Goal: Task Accomplishment & Management: Complete application form

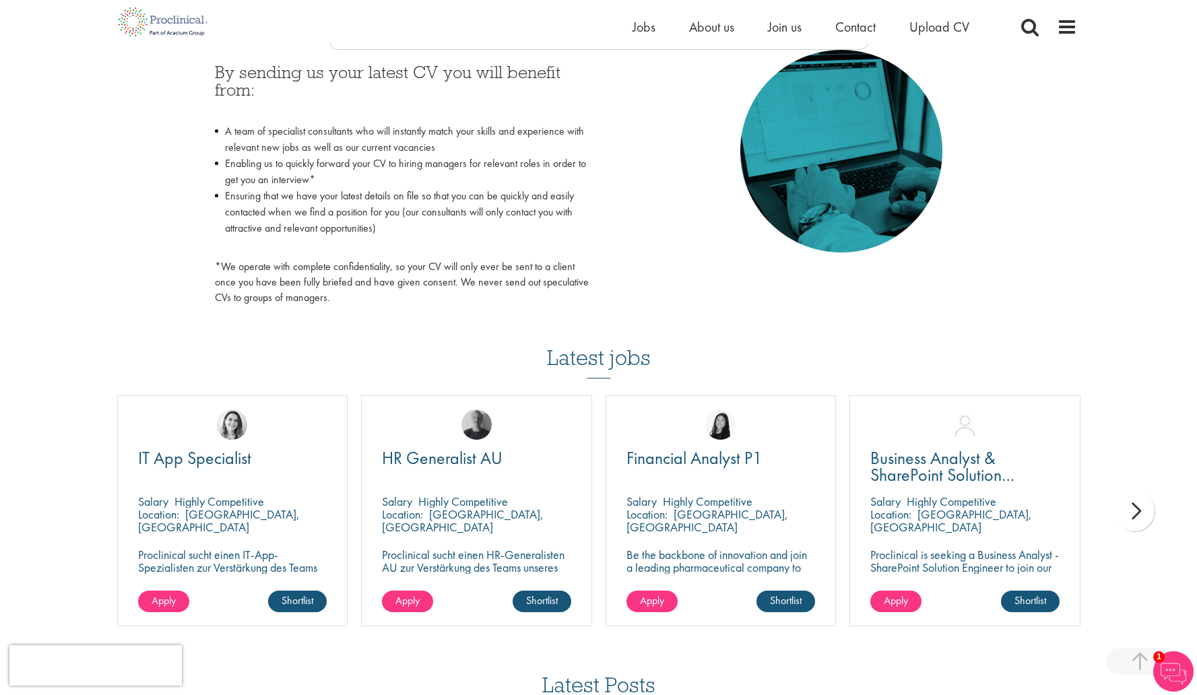
scroll to position [635, 0]
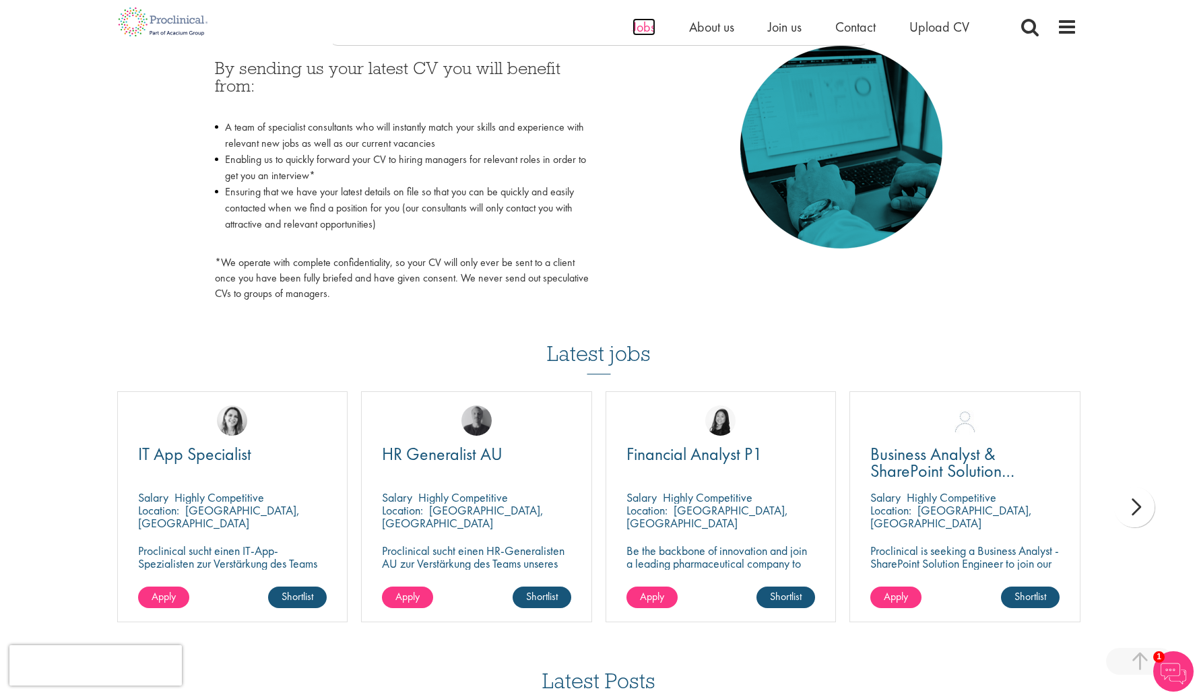
click at [640, 23] on span "Jobs" at bounding box center [644, 27] width 23 height 18
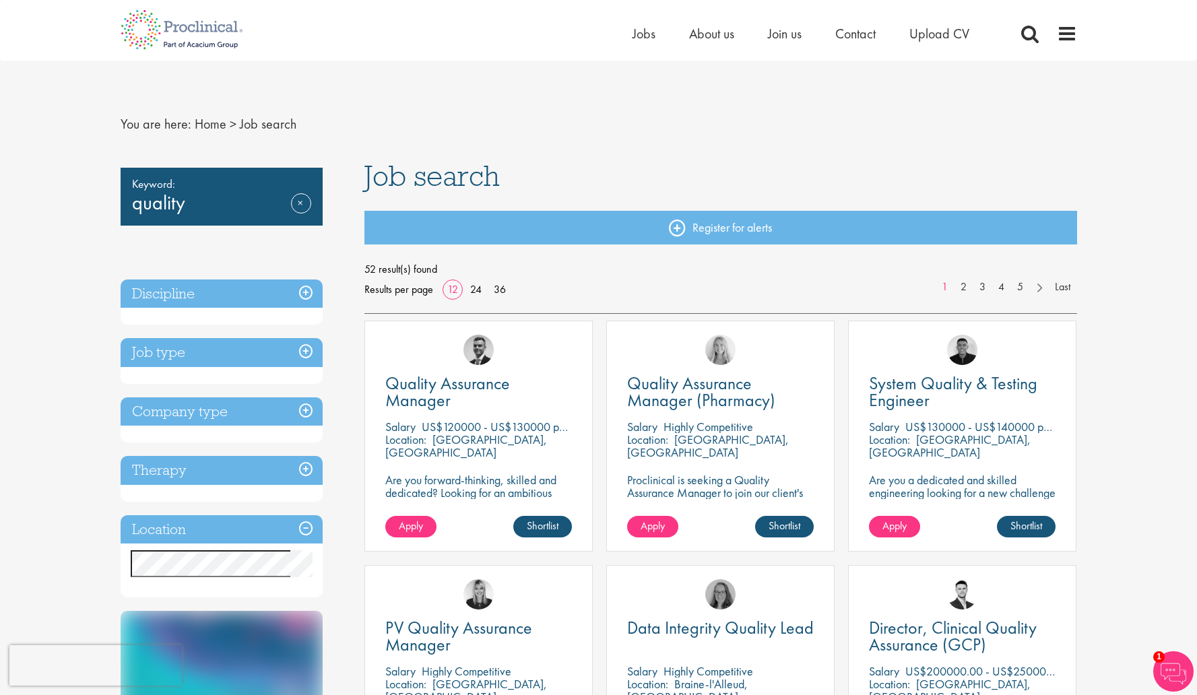
click at [311, 526] on h3 "Location" at bounding box center [222, 529] width 202 height 29
click at [301, 528] on h3 "Location" at bounding box center [222, 529] width 202 height 29
click at [239, 528] on h3 "Location" at bounding box center [222, 529] width 202 height 29
click at [309, 292] on h3 "Discipline" at bounding box center [222, 294] width 202 height 29
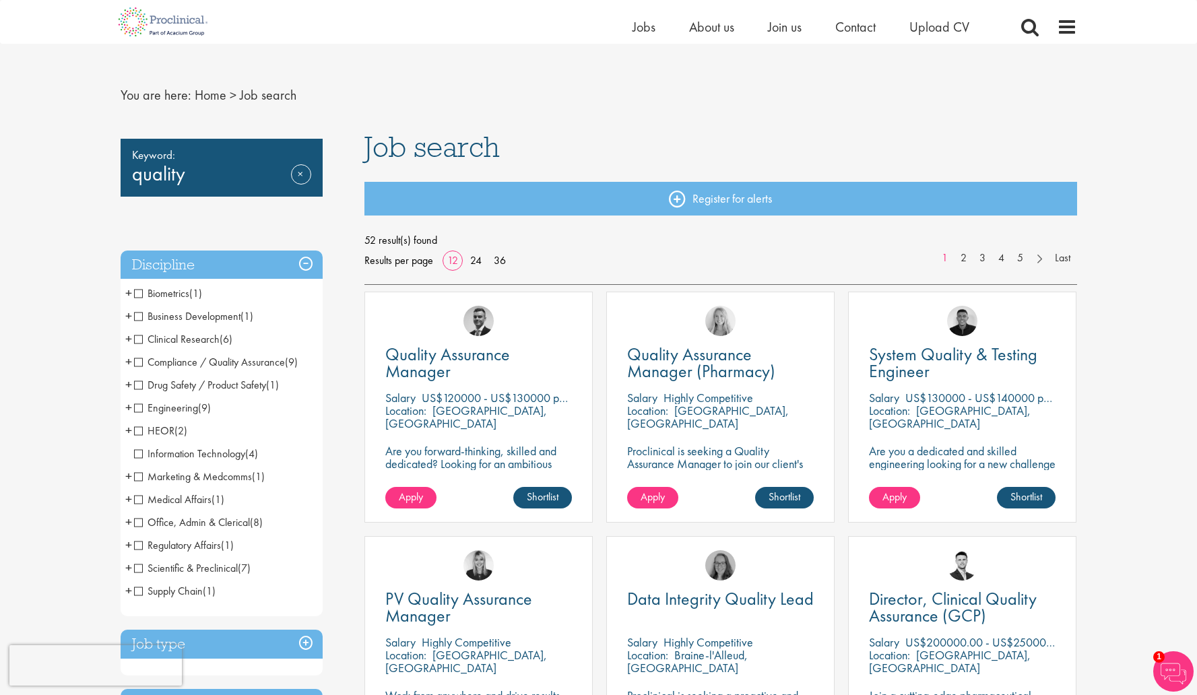
scroll to position [12, 0]
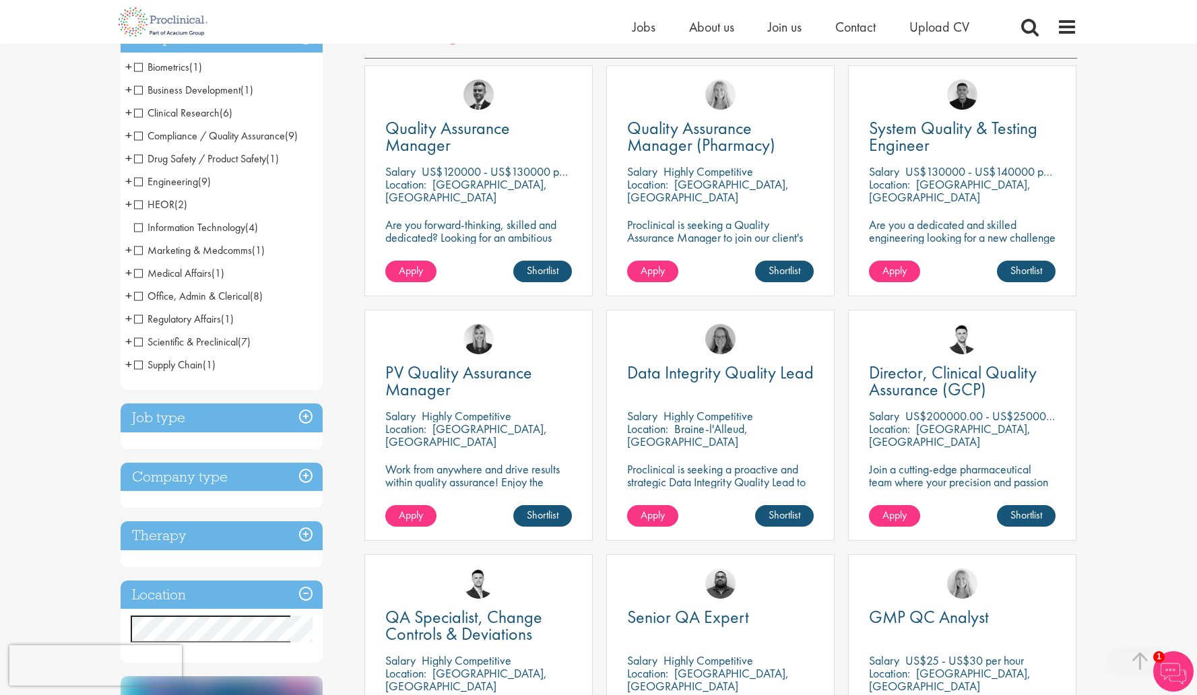
scroll to position [261, 0]
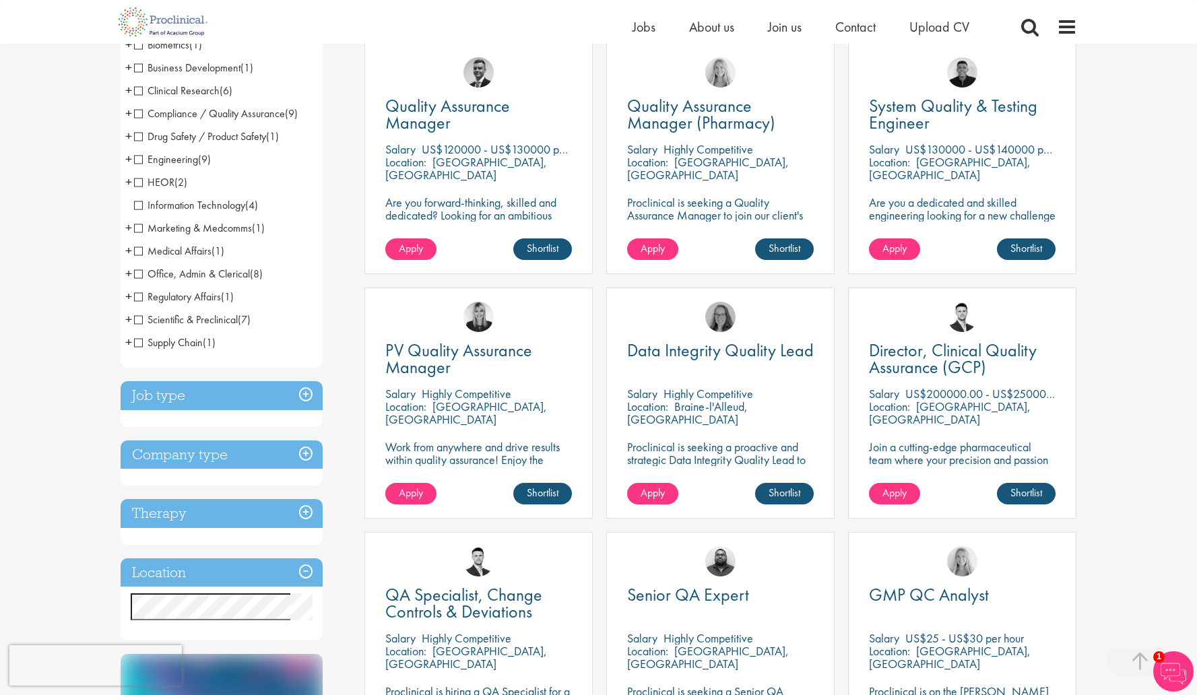
click at [195, 398] on h3 "Job type" at bounding box center [222, 395] width 202 height 29
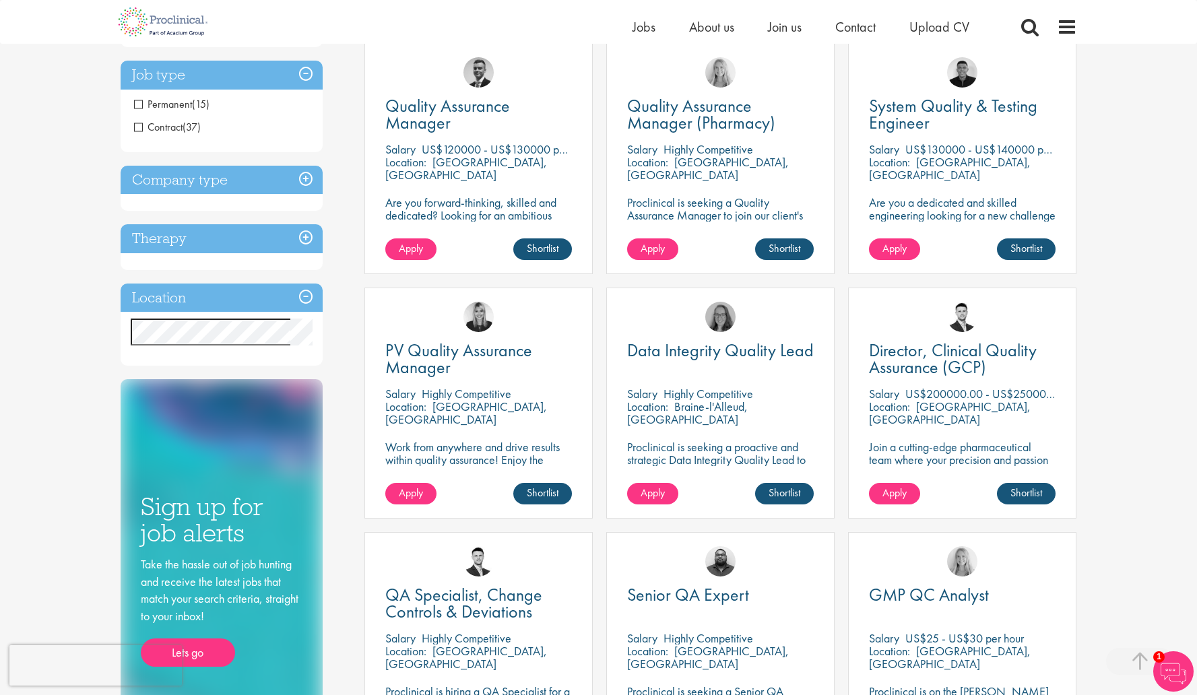
click at [163, 175] on h3 "Company type" at bounding box center [222, 180] width 202 height 29
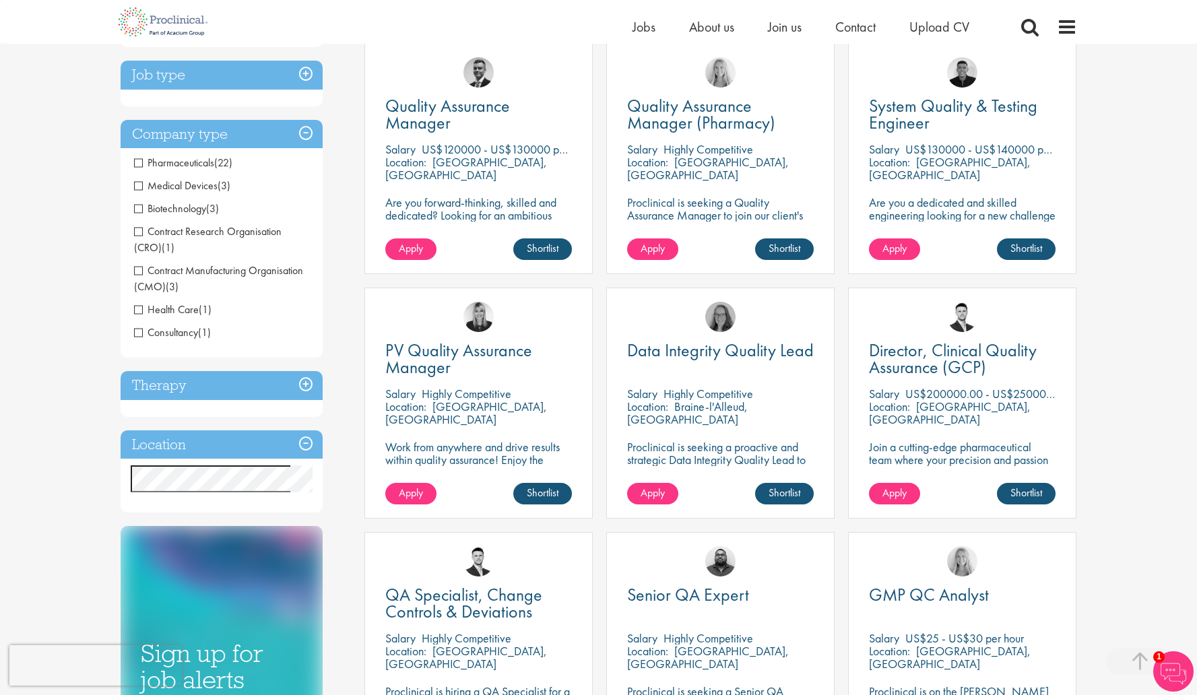
click at [156, 390] on h3 "Therapy" at bounding box center [222, 385] width 202 height 29
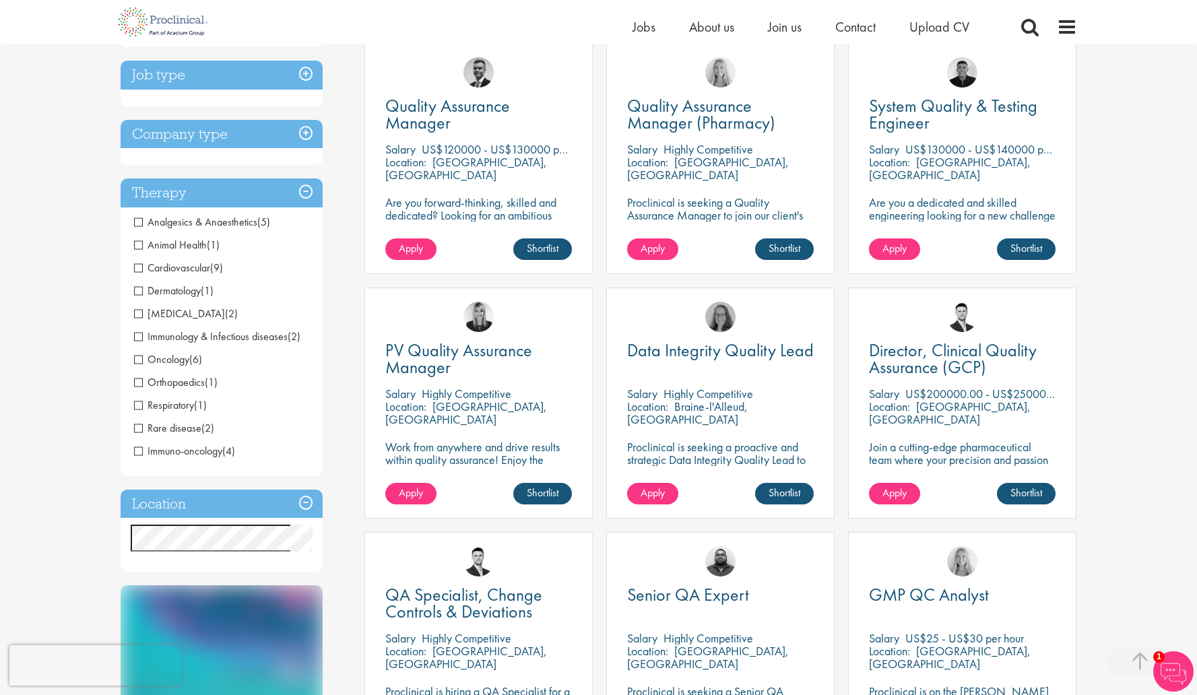
click at [166, 509] on h3 "Location" at bounding box center [222, 504] width 202 height 29
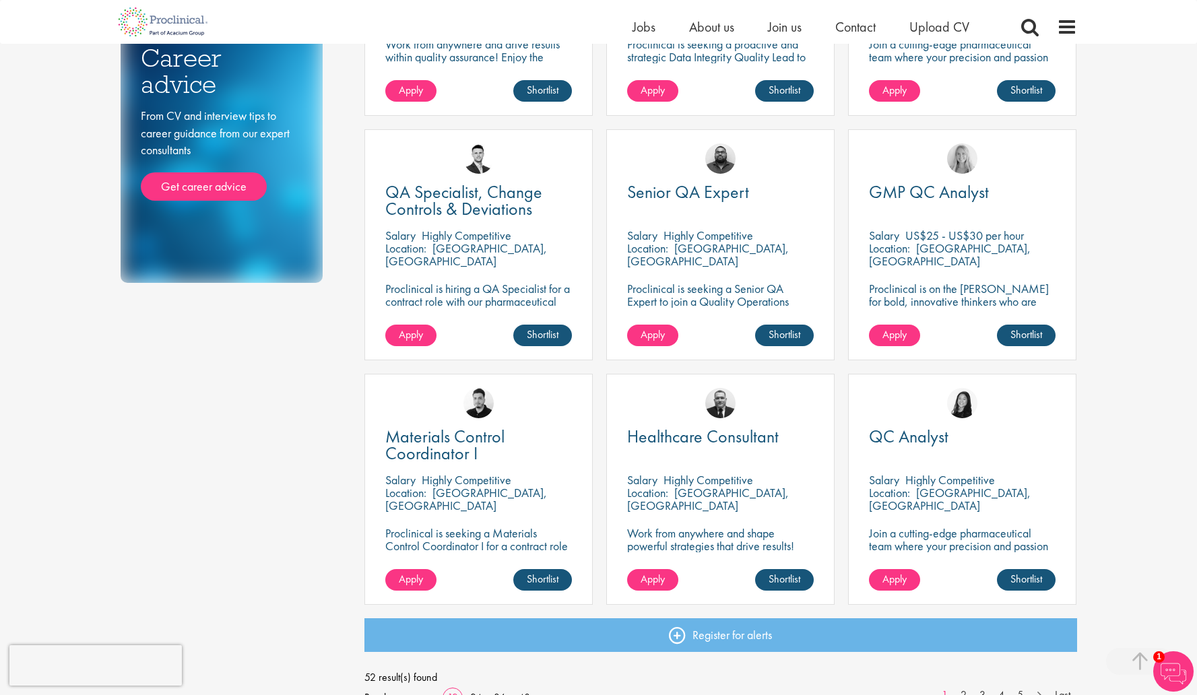
scroll to position [821, 0]
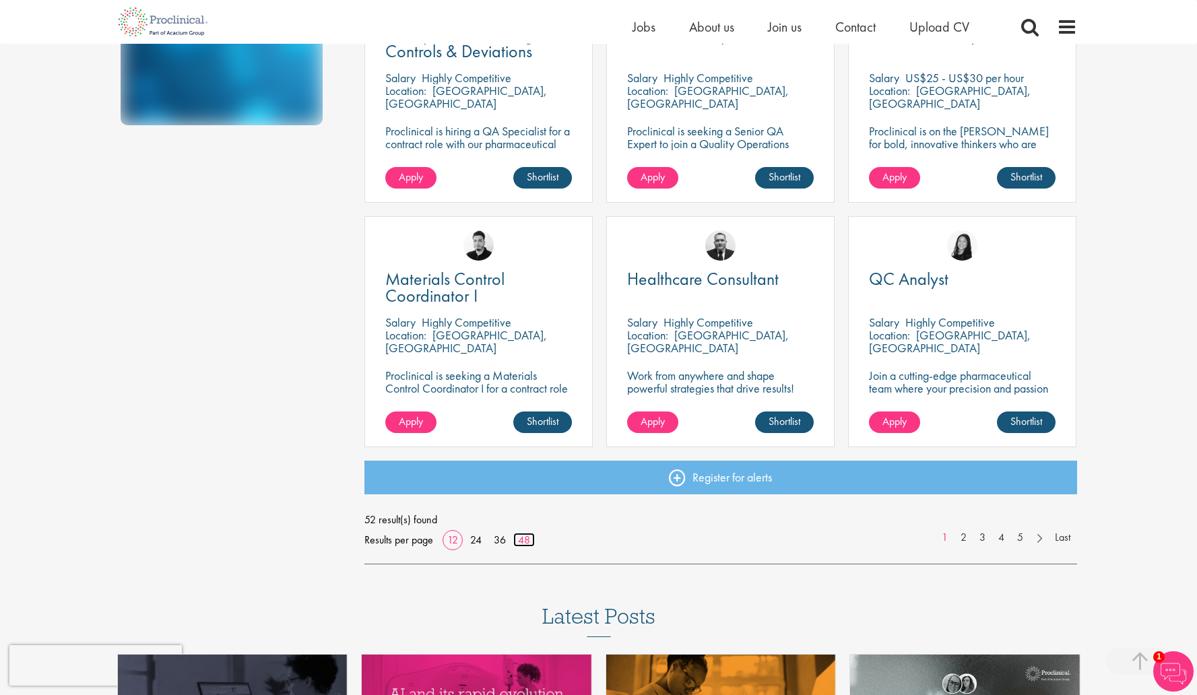
click at [524, 539] on link "48" at bounding box center [524, 540] width 22 height 14
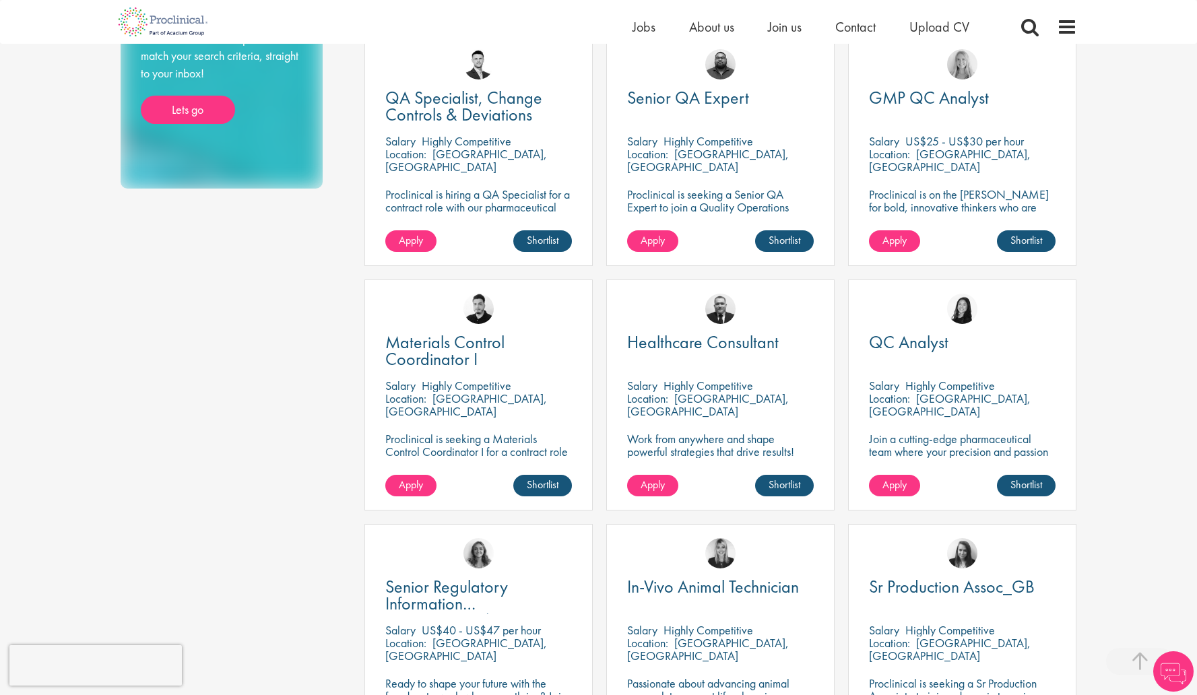
scroll to position [864, 0]
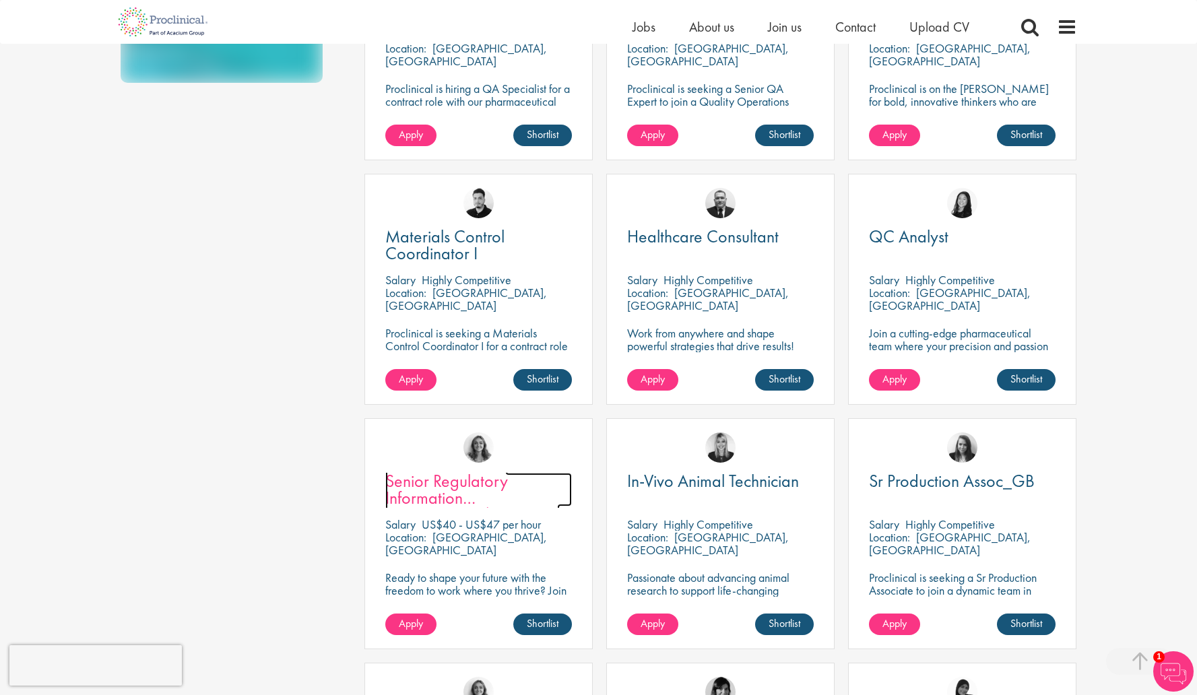
click at [450, 478] on span "Senior Regulatory Information Management/Innovation Specialist" at bounding box center [472, 506] width 175 height 73
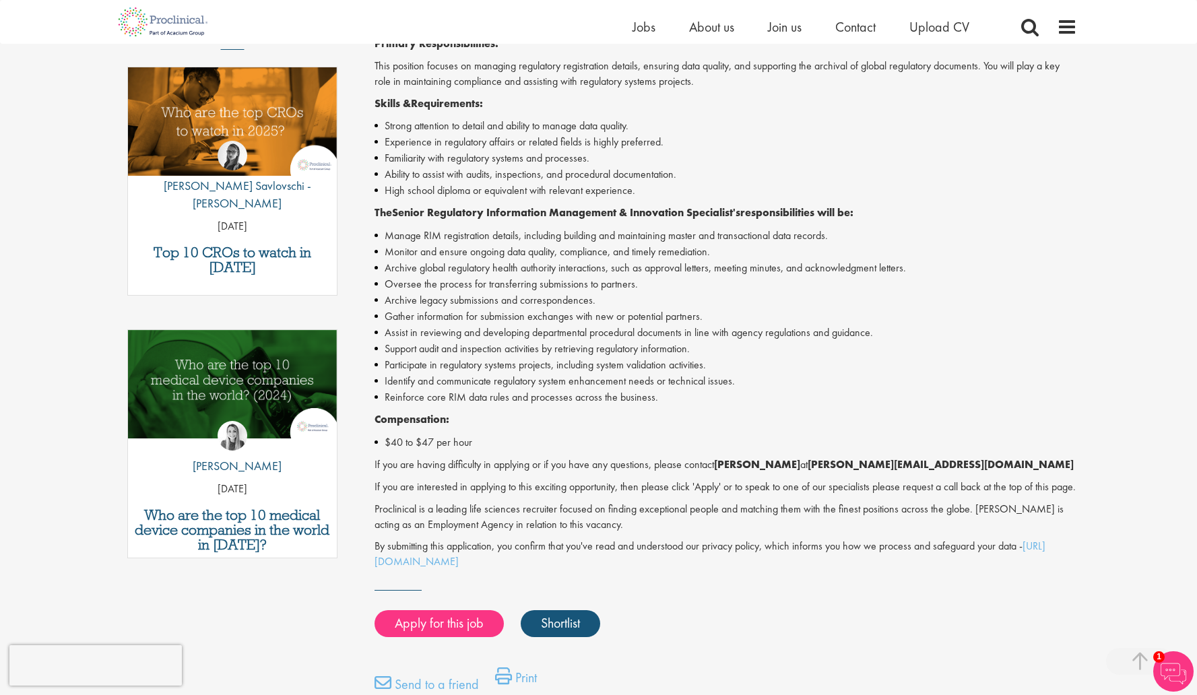
scroll to position [444, 0]
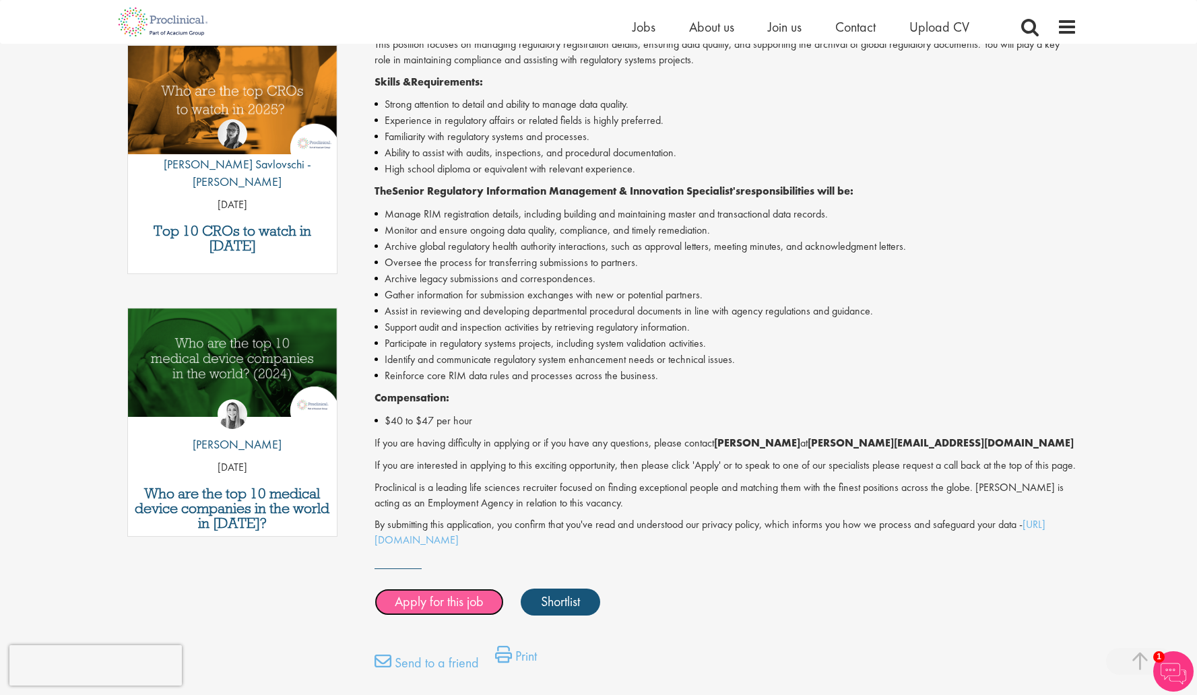
click at [424, 608] on link "Apply for this job" at bounding box center [439, 602] width 129 height 27
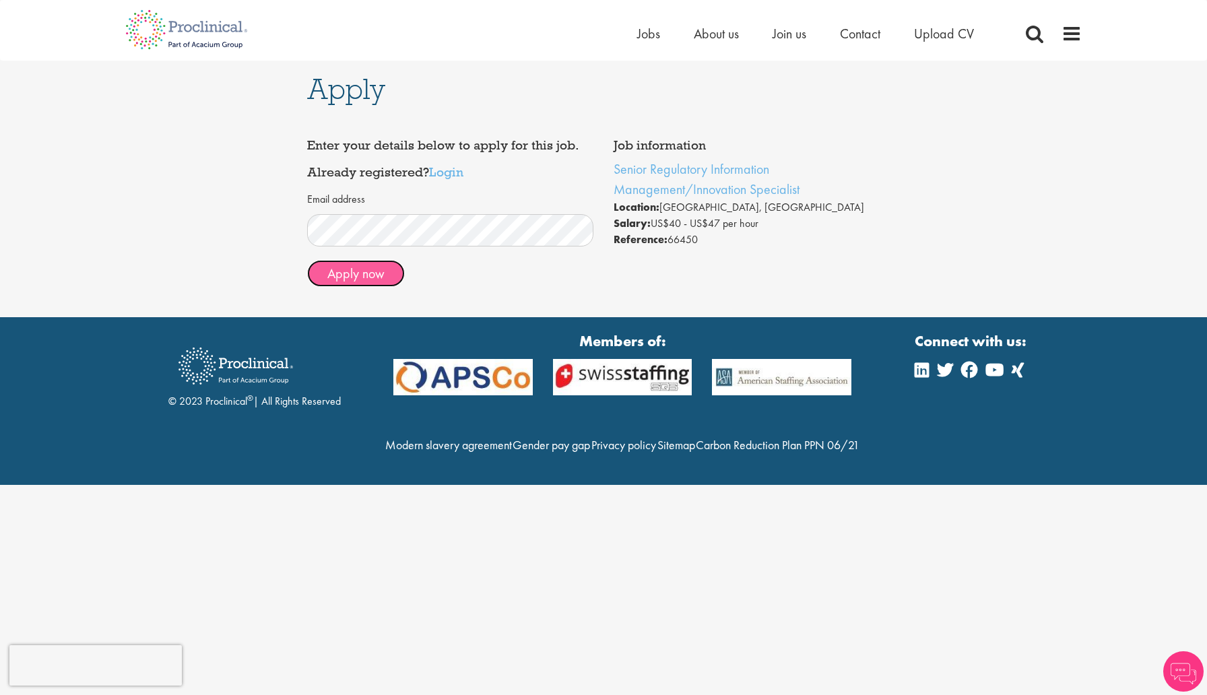
click at [366, 276] on button "Apply now" at bounding box center [356, 273] width 98 height 27
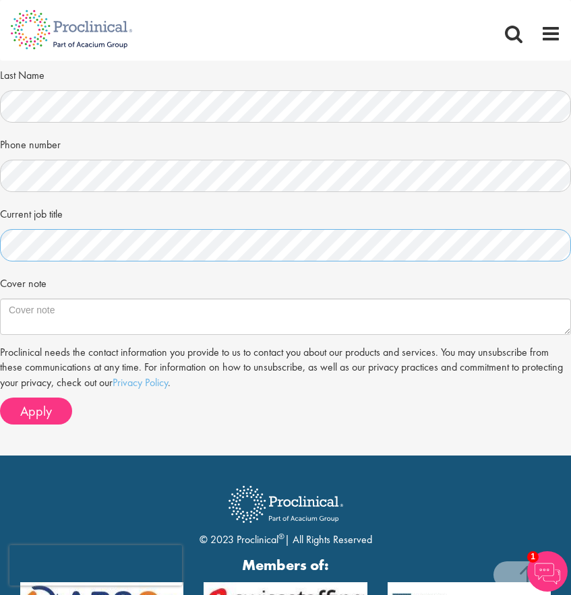
scroll to position [363, 0]
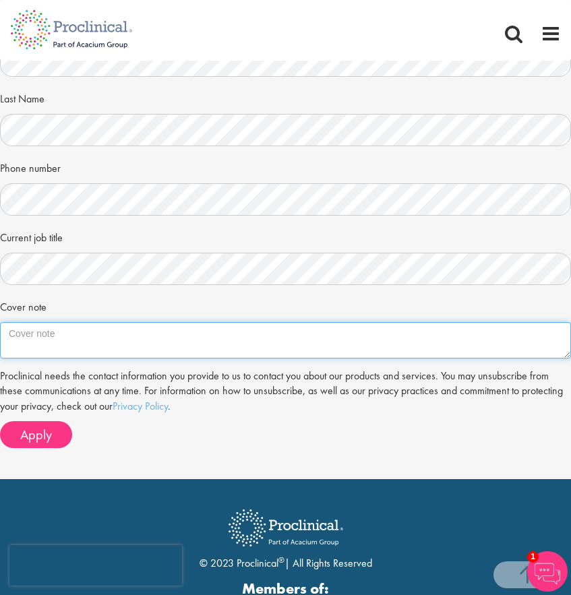
click at [100, 336] on textarea "Cover note" at bounding box center [285, 340] width 571 height 36
click at [390, 344] on textarea "Cover note" at bounding box center [285, 340] width 571 height 36
paste textarea "Dear Hiring Manager: I am writing to express my interest to be part of you comp…"
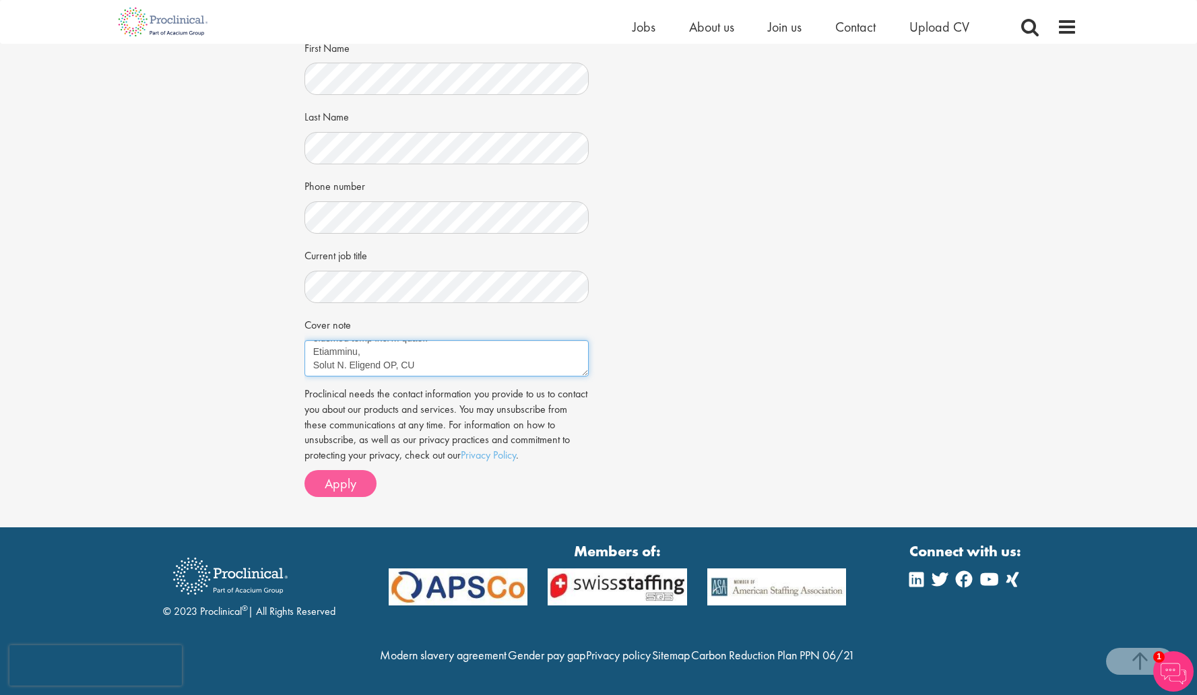
scroll to position [260, 0]
type textarea "Dear Hiring Manager: I am writing to express my interest to be part of you comp…"
click at [354, 475] on span "Apply" at bounding box center [341, 484] width 32 height 18
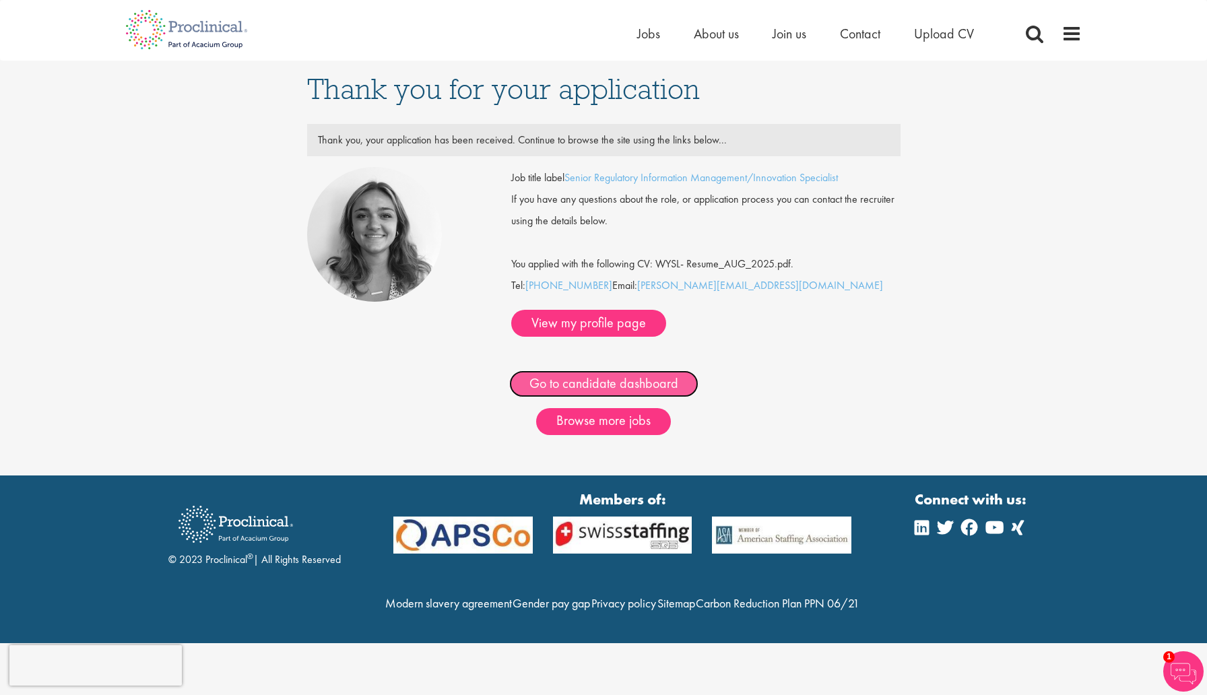
click at [612, 394] on link "Go to candidate dashboard" at bounding box center [603, 384] width 189 height 27
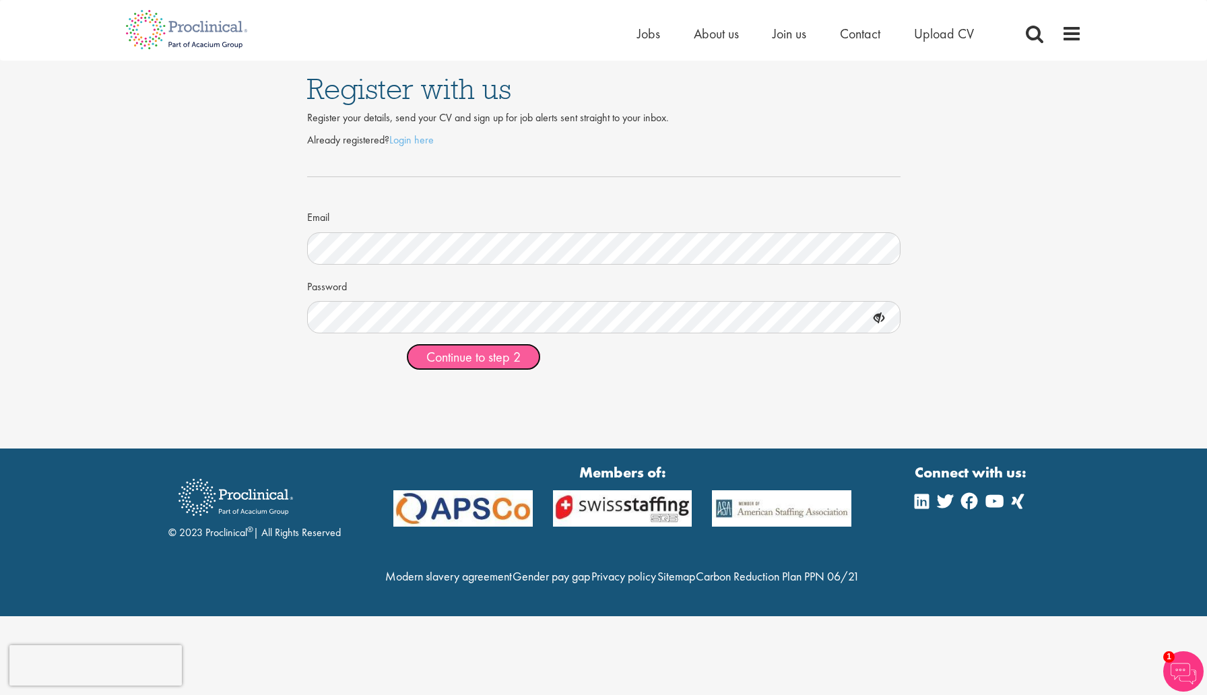
click at [474, 362] on span "Continue to step 2" at bounding box center [474, 357] width 94 height 18
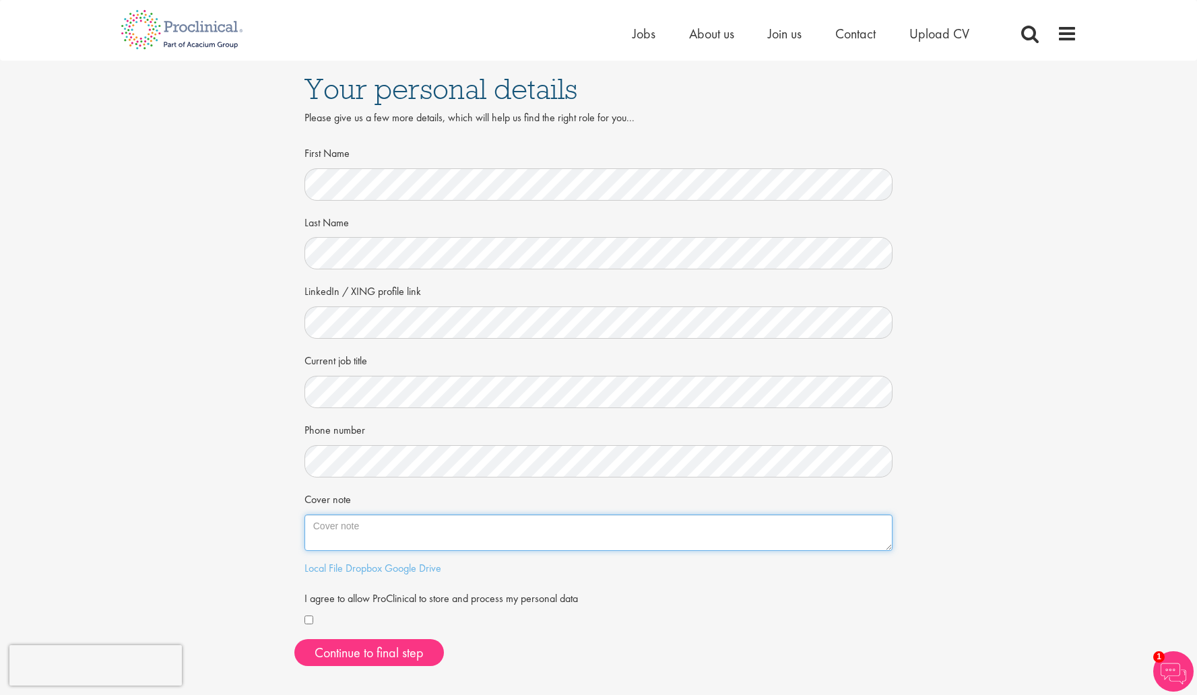
click at [444, 532] on textarea "Cover note" at bounding box center [599, 533] width 589 height 36
paste textarea "Dear Hiring Manager: I am writing to express my interest to be part of you comp…"
type textarea "Dear Hiring Manager: I am writing to express my interest to be part of you comp…"
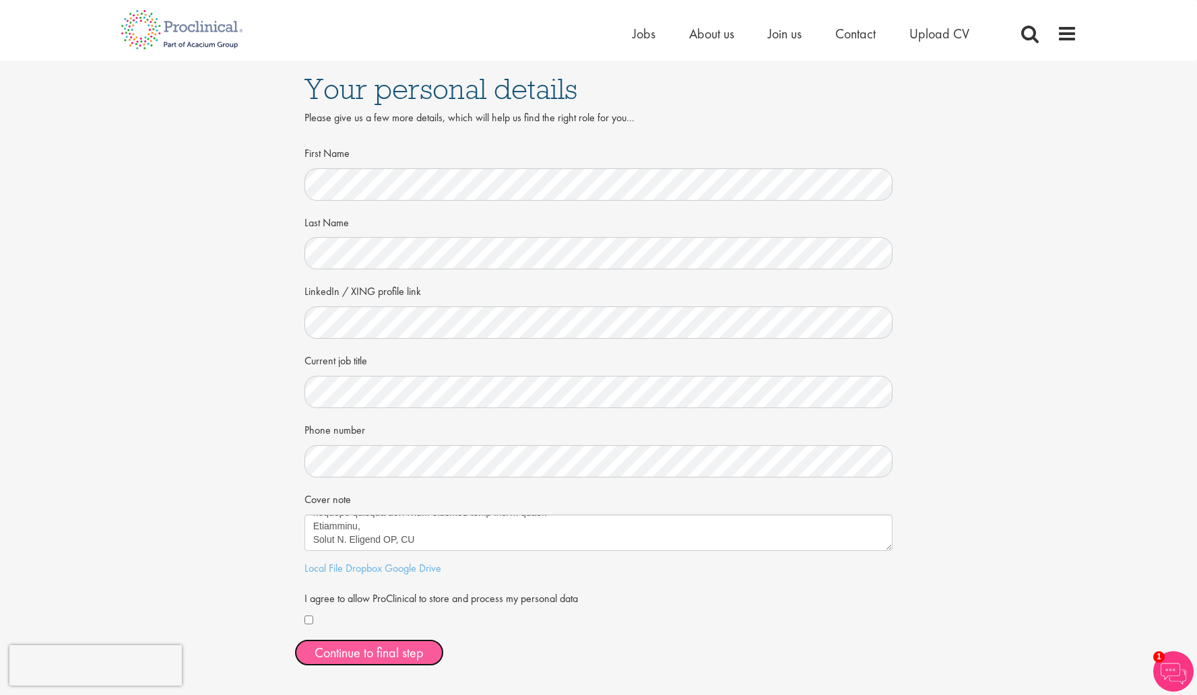
click at [363, 658] on button "Continue to final step" at bounding box center [369, 652] width 150 height 27
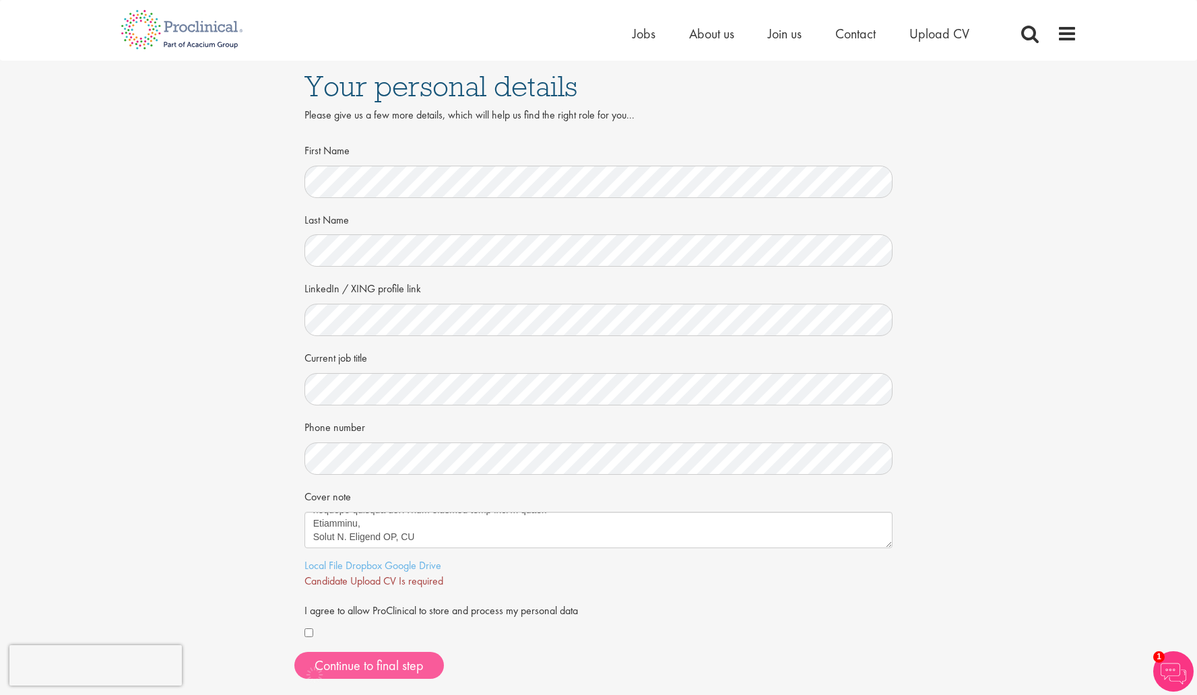
scroll to position [6, 0]
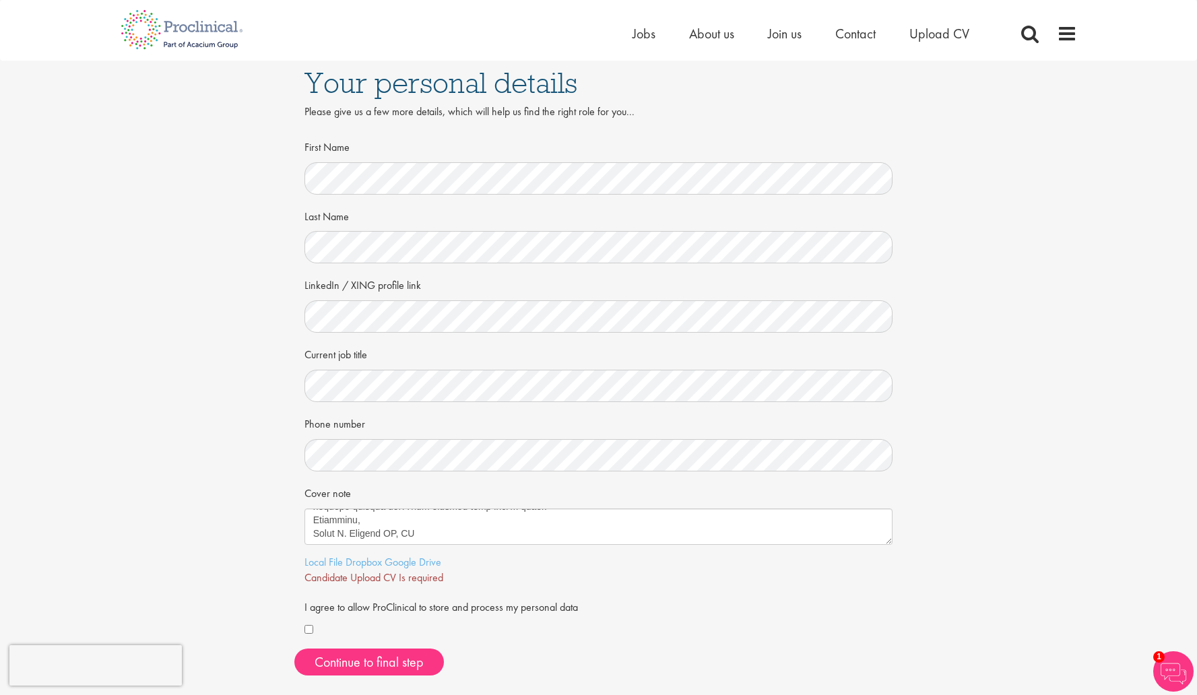
click at [400, 579] on span "Candidate Upload CV Is required" at bounding box center [374, 578] width 139 height 14
click at [309, 560] on link "Local File" at bounding box center [324, 562] width 38 height 14
click at [415, 666] on span "Continue to final step" at bounding box center [369, 663] width 109 height 18
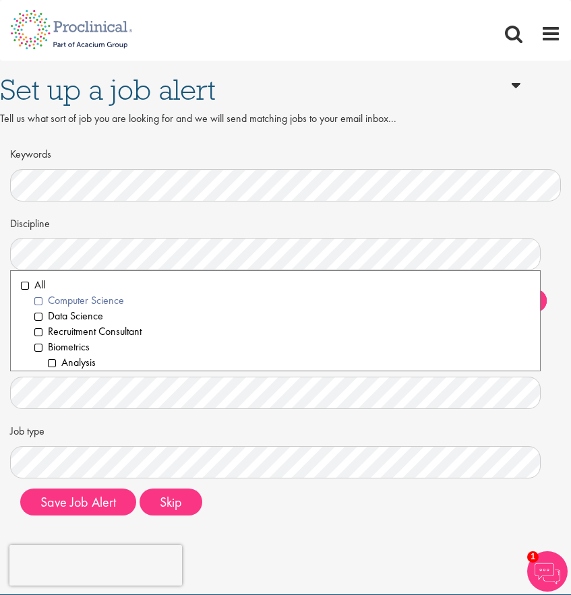
click at [40, 305] on li "Computer Science" at bounding box center [281, 300] width 495 height 15
click at [38, 315] on li "Data Science" at bounding box center [281, 316] width 495 height 15
click at [36, 303] on li "Computer Science" at bounding box center [281, 300] width 495 height 15
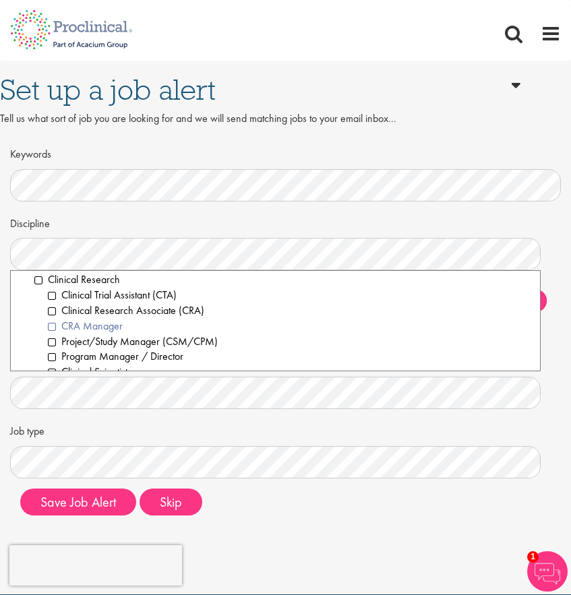
scroll to position [325, 0]
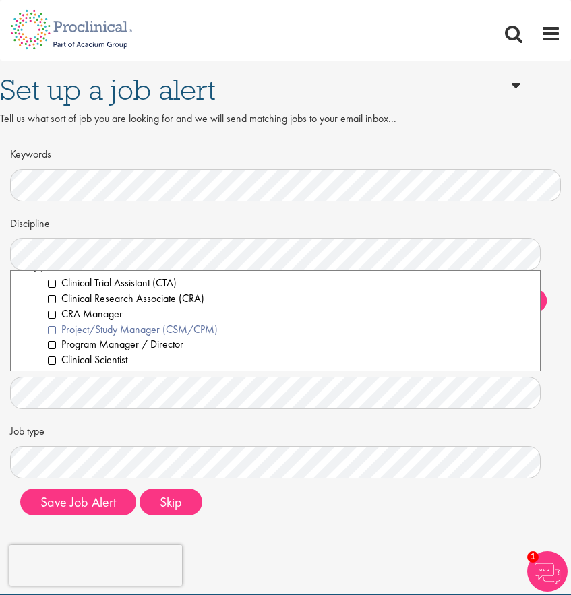
click at [51, 332] on li "Project/Study Manager (CSM/CPM)" at bounding box center [289, 329] width 482 height 15
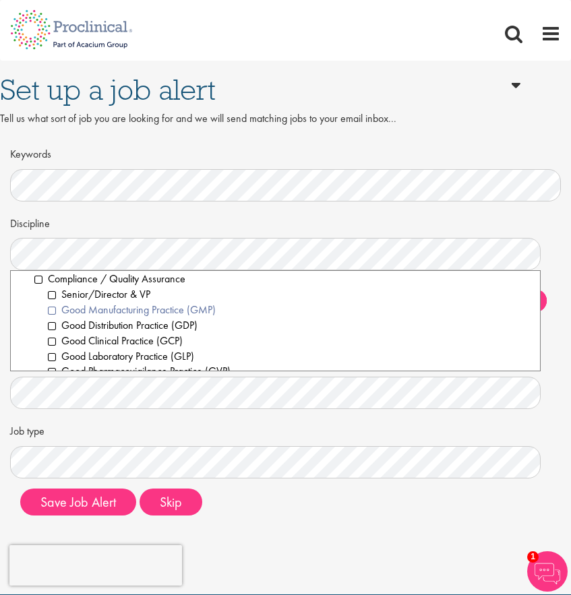
scroll to position [499, 0]
click at [38, 279] on li "Compliance / Quality Assurance" at bounding box center [281, 278] width 495 height 15
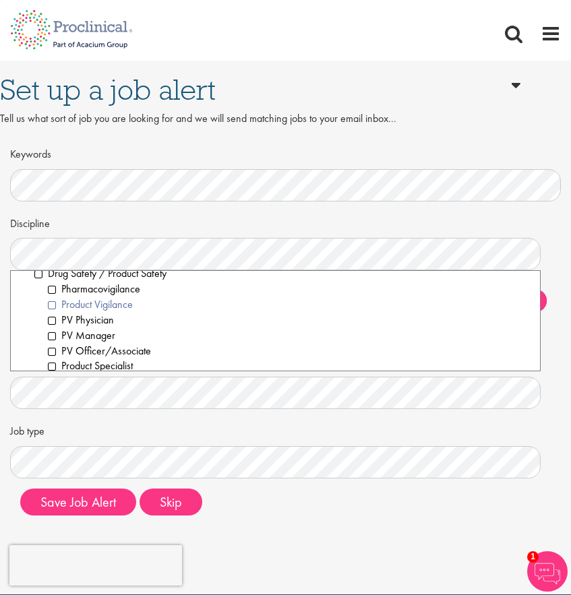
scroll to position [611, 0]
click at [37, 275] on li "Drug Safety / Product Safety" at bounding box center [281, 274] width 495 height 15
click at [53, 325] on li "PV Physician" at bounding box center [289, 320] width 482 height 15
click at [55, 338] on li "PV Manager" at bounding box center [289, 336] width 482 height 15
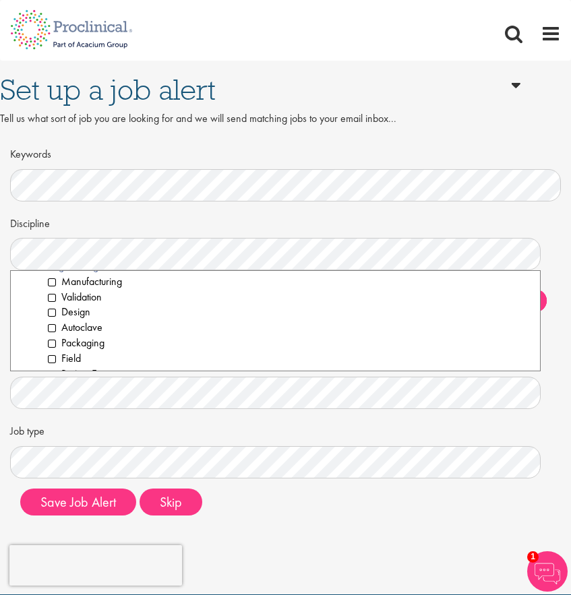
scroll to position [759, 0]
click at [54, 295] on li "Validation" at bounding box center [289, 296] width 482 height 15
click at [51, 315] on li "Design" at bounding box center [289, 311] width 482 height 15
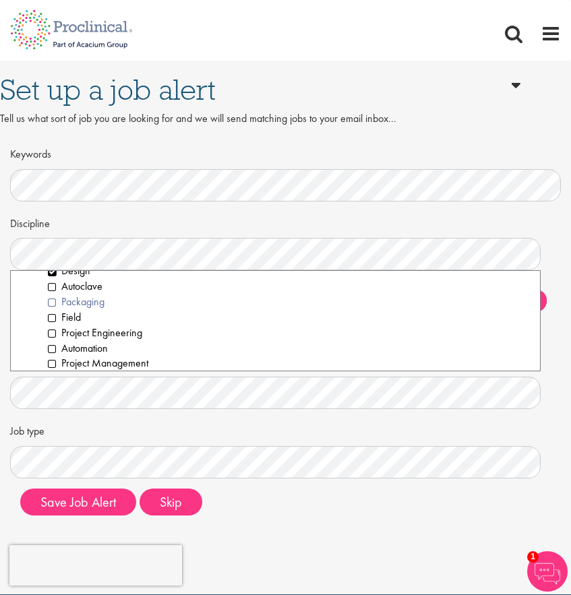
scroll to position [800, 0]
click at [54, 301] on li "Packaging" at bounding box center [289, 301] width 482 height 15
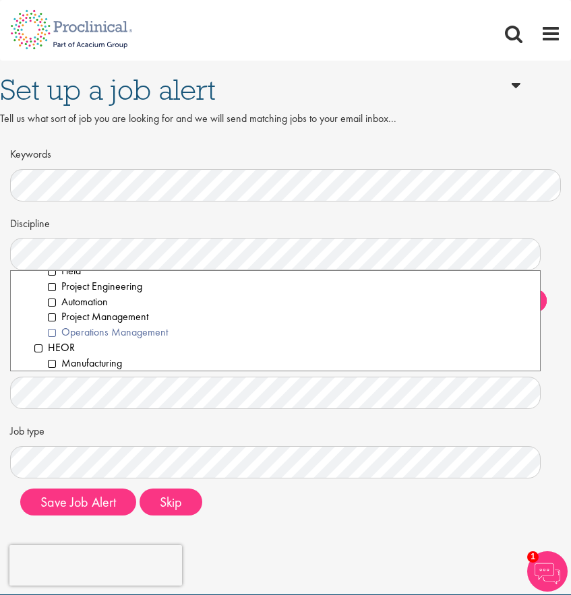
scroll to position [846, 0]
click at [53, 319] on li "Project Management" at bounding box center [289, 316] width 482 height 15
click at [55, 336] on li "Operations Management" at bounding box center [289, 331] width 482 height 15
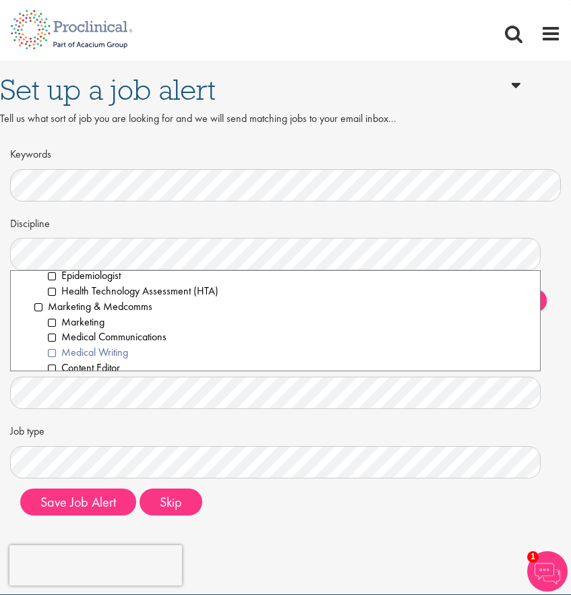
scroll to position [1026, 0]
click at [54, 319] on li "Marketing" at bounding box center [289, 321] width 482 height 15
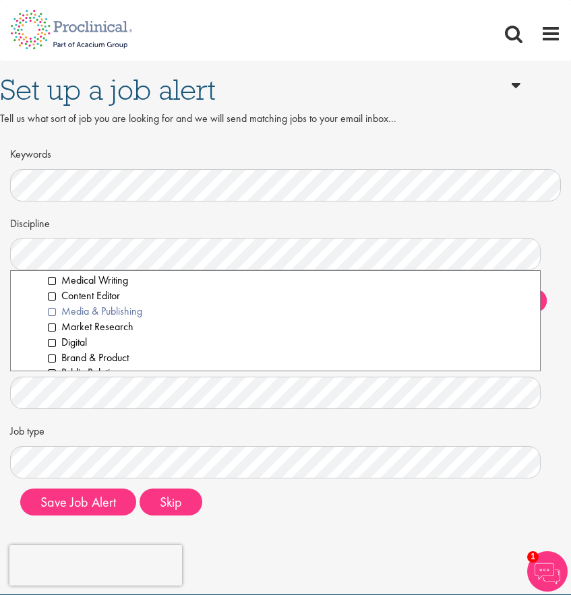
scroll to position [1099, 0]
click at [54, 313] on li "Media & Publishing" at bounding box center [289, 310] width 482 height 15
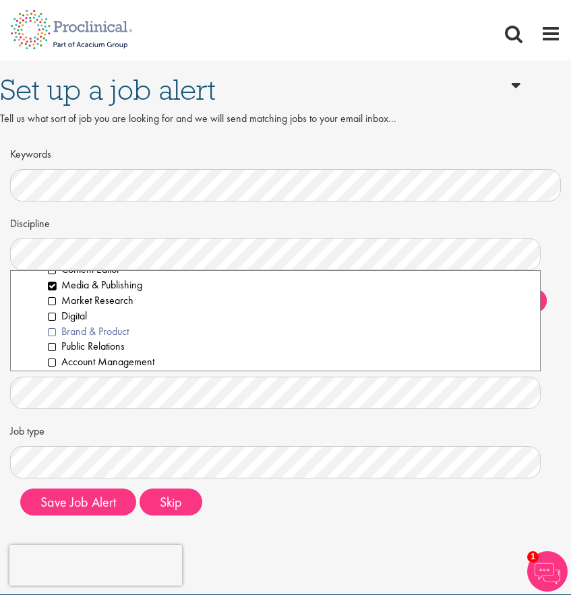
scroll to position [1125, 0]
click at [53, 302] on li "Market Research" at bounding box center [289, 299] width 482 height 15
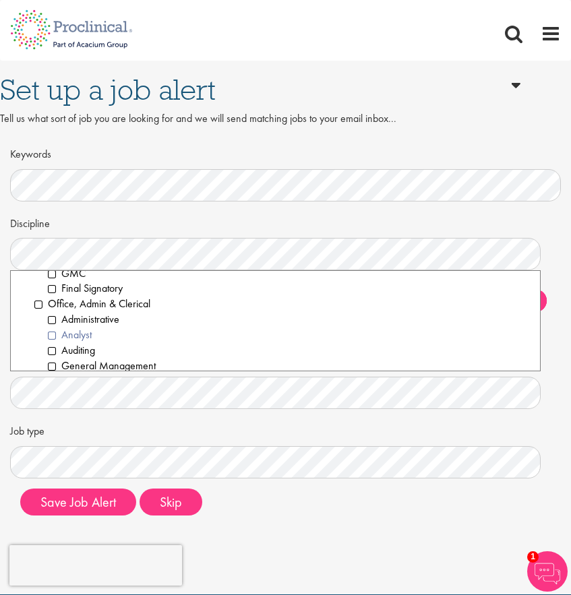
scroll to position [1367, 0]
click at [55, 348] on li "Auditing" at bounding box center [289, 349] width 482 height 15
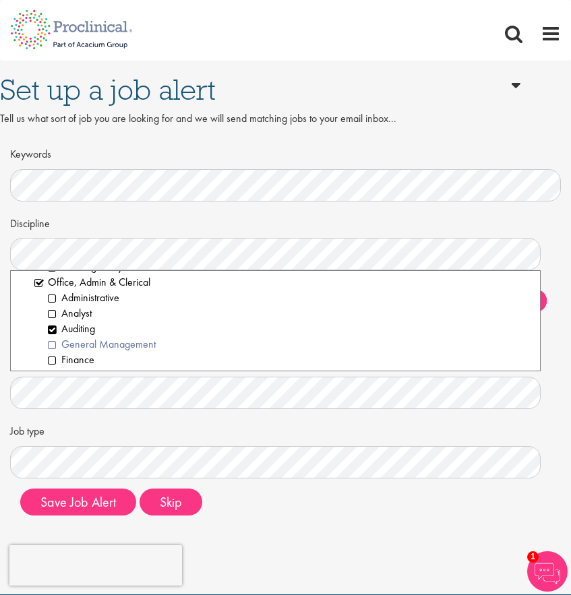
click at [53, 344] on li "General Management" at bounding box center [289, 344] width 482 height 15
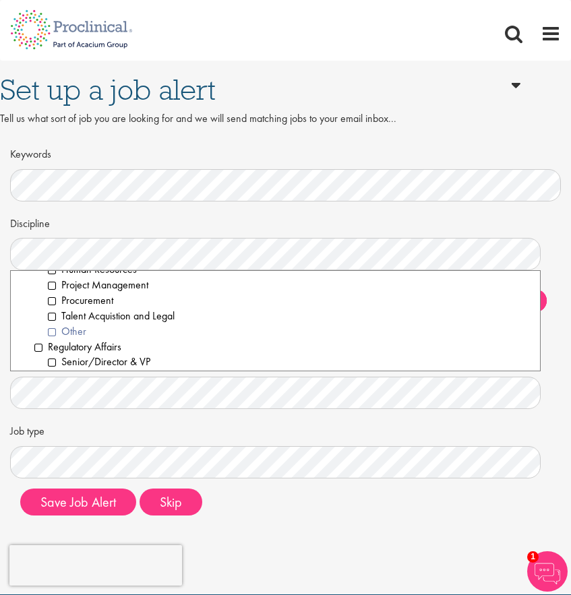
scroll to position [1492, 0]
click at [41, 347] on li "Regulatory Affairs" at bounding box center [281, 347] width 495 height 15
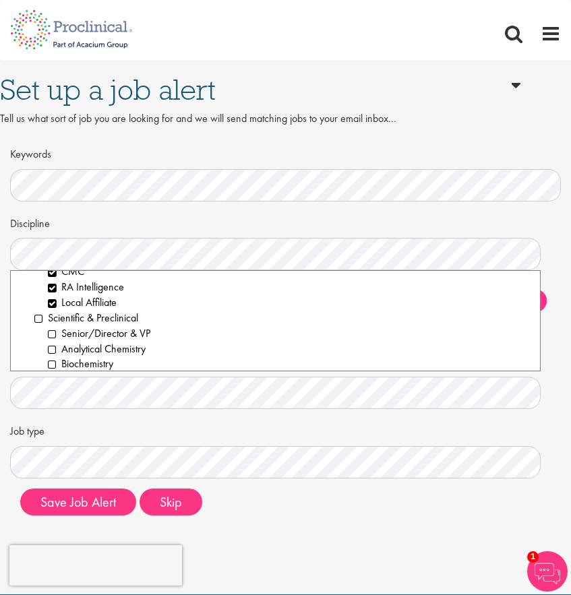
scroll to position [1692, 0]
click at [38, 320] on li "Scientific & Preclinical" at bounding box center [281, 317] width 495 height 15
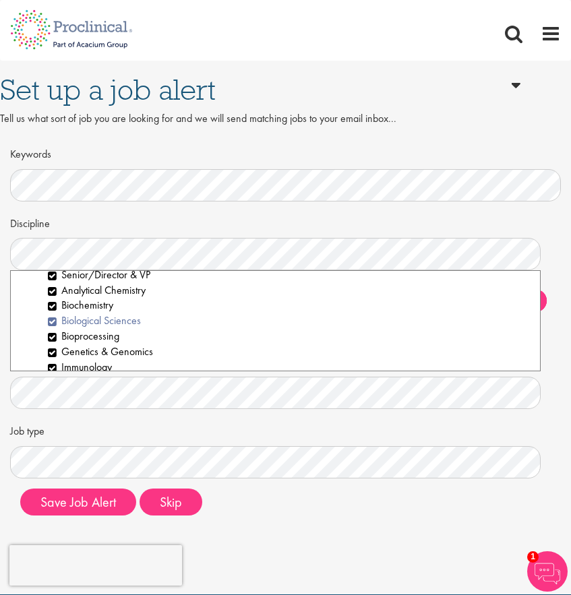
scroll to position [1751, 0]
click at [57, 336] on li "Bioprocessing" at bounding box center [289, 334] width 482 height 15
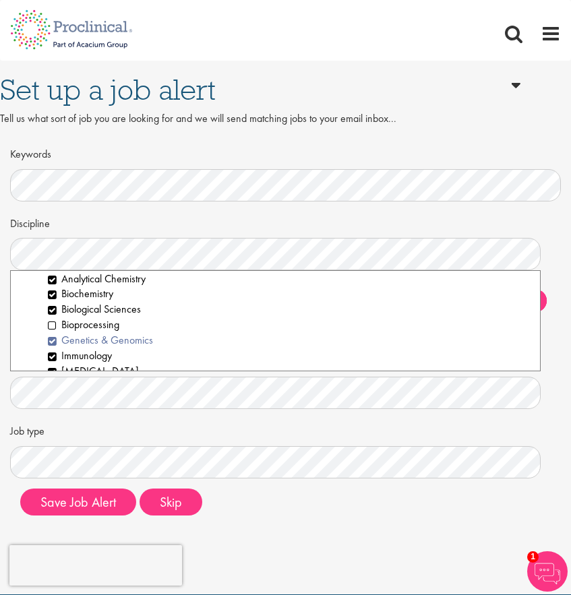
scroll to position [1762, 0]
click at [57, 338] on li "Genetics & Genomics" at bounding box center [289, 339] width 482 height 15
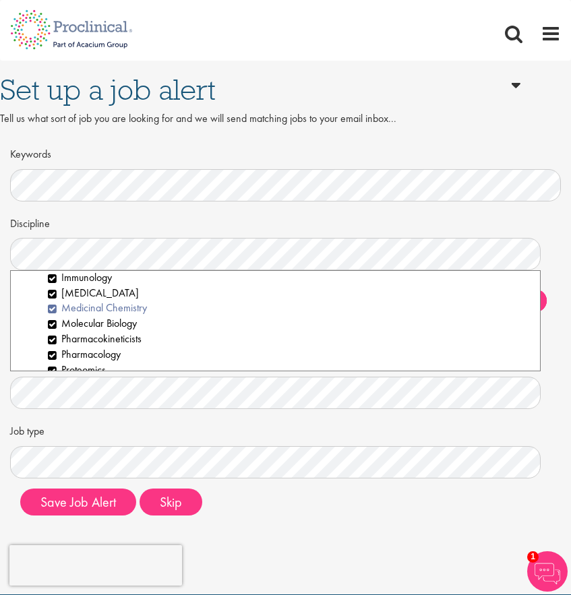
scroll to position [1839, 0]
click at [58, 280] on li "Immunology" at bounding box center [289, 278] width 482 height 15
click at [55, 325] on li "Molecular Biology" at bounding box center [289, 324] width 482 height 15
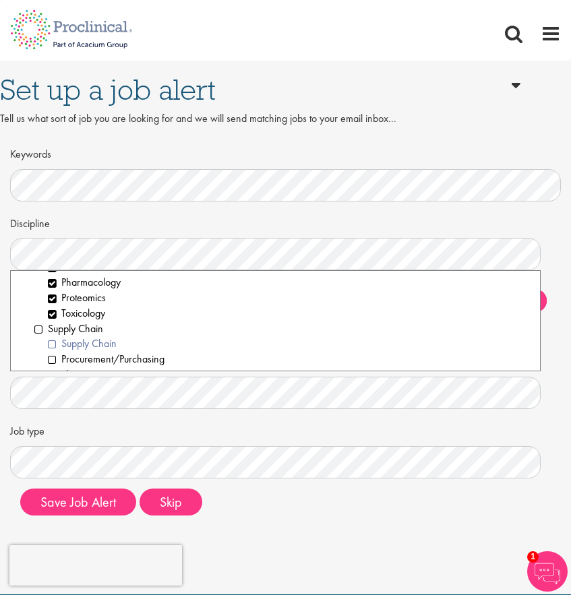
scroll to position [1922, 0]
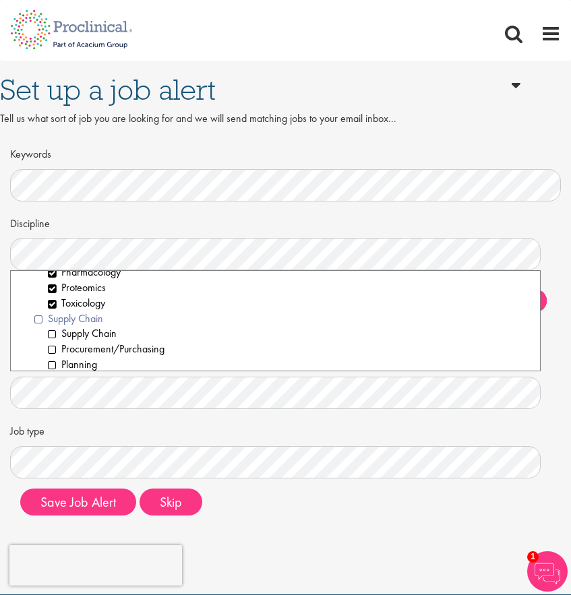
click at [39, 318] on li "Supply Chain" at bounding box center [281, 318] width 495 height 15
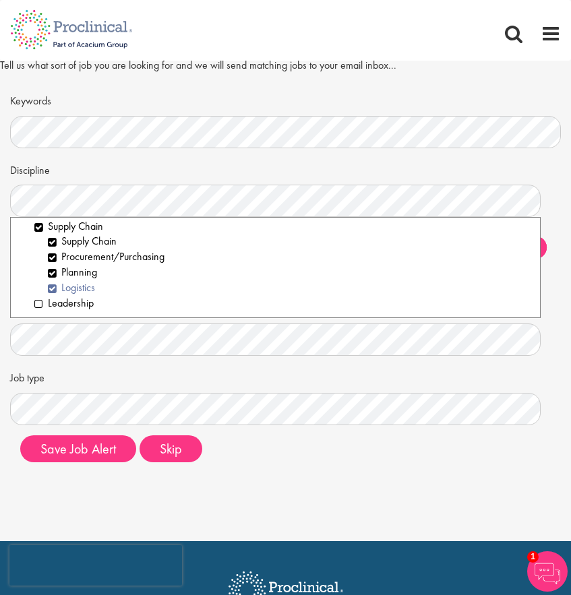
scroll to position [65, 0]
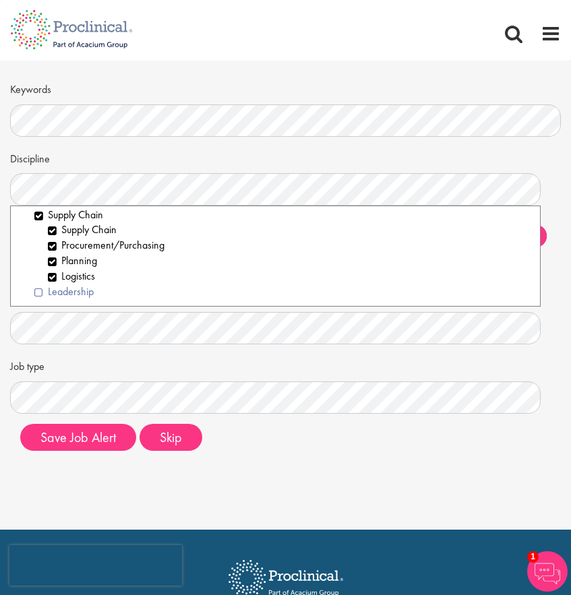
click at [40, 295] on li "Leadership" at bounding box center [281, 291] width 495 height 15
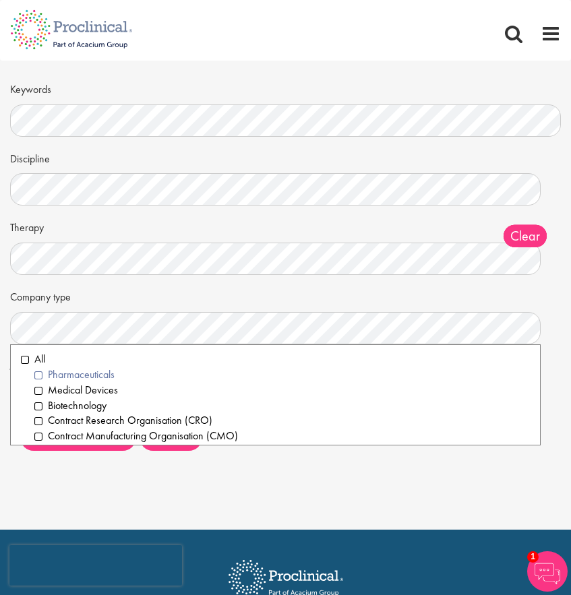
click at [36, 372] on li "Pharmaceuticals" at bounding box center [281, 374] width 495 height 15
click at [39, 389] on li "Medical Devices" at bounding box center [281, 390] width 495 height 15
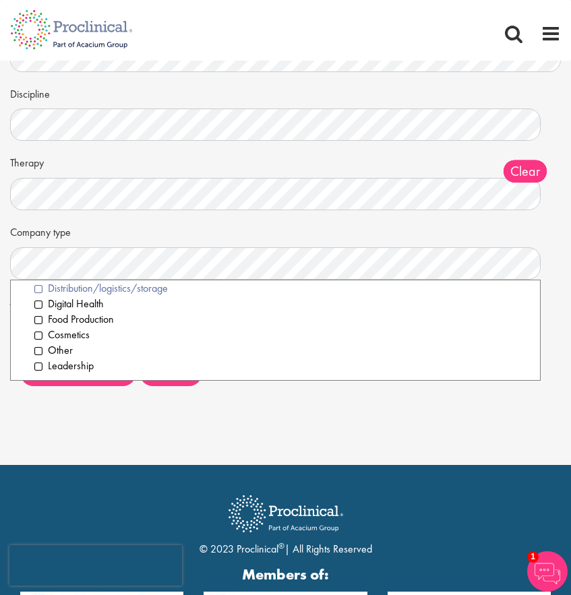
scroll to position [135, 0]
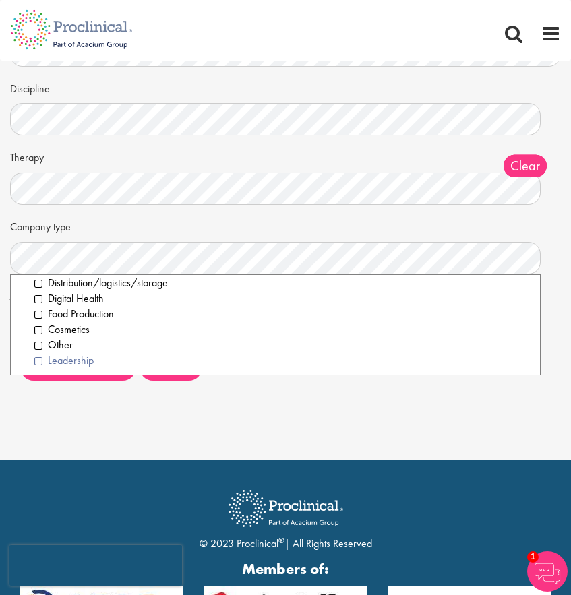
click at [51, 362] on li "Leadership" at bounding box center [281, 360] width 495 height 15
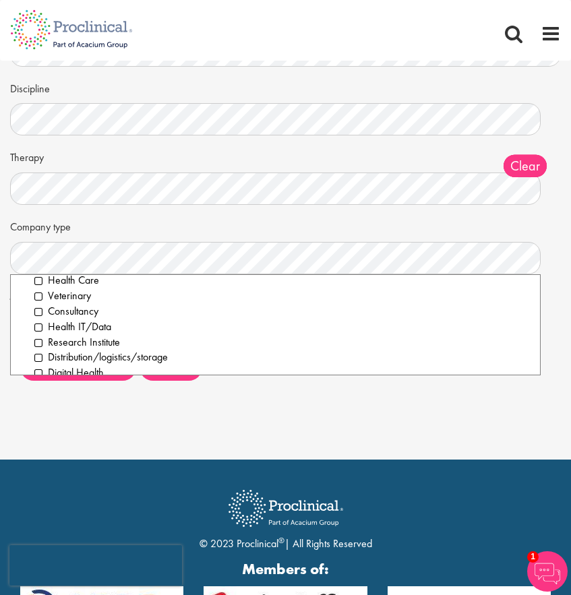
scroll to position [0, 0]
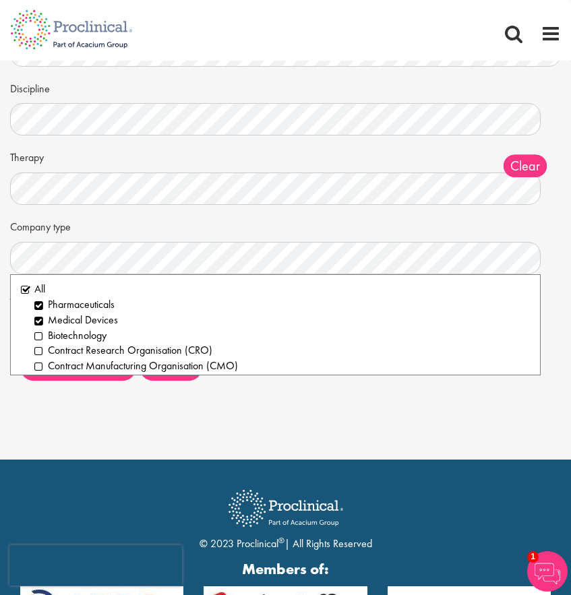
click at [259, 429] on div "Set up a job alert Tell us what sort of job you are looking for and we will sen…" at bounding box center [285, 162] width 571 height 594
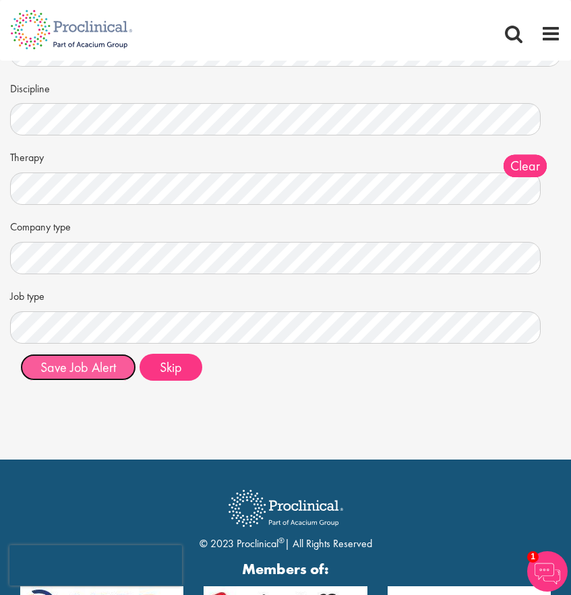
click at [101, 370] on button "Save Job Alert" at bounding box center [78, 367] width 116 height 27
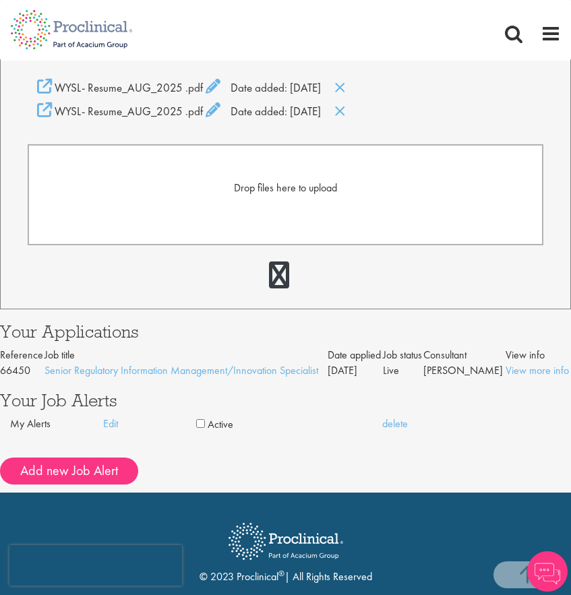
scroll to position [453, 0]
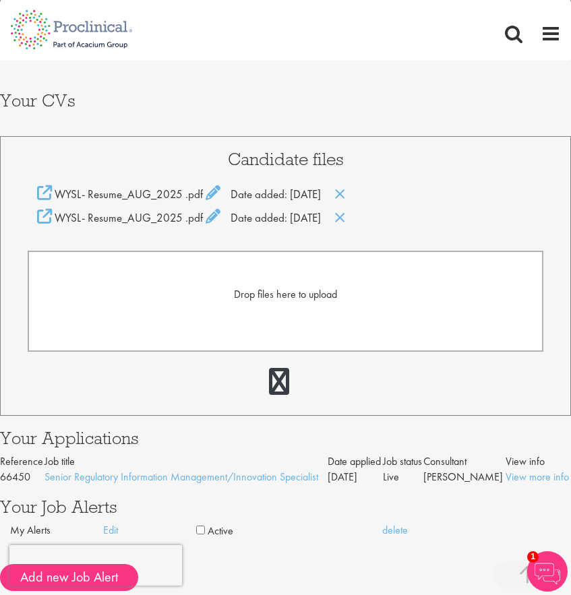
click at [290, 309] on form "Drop files here to upload" at bounding box center [285, 301] width 515 height 101
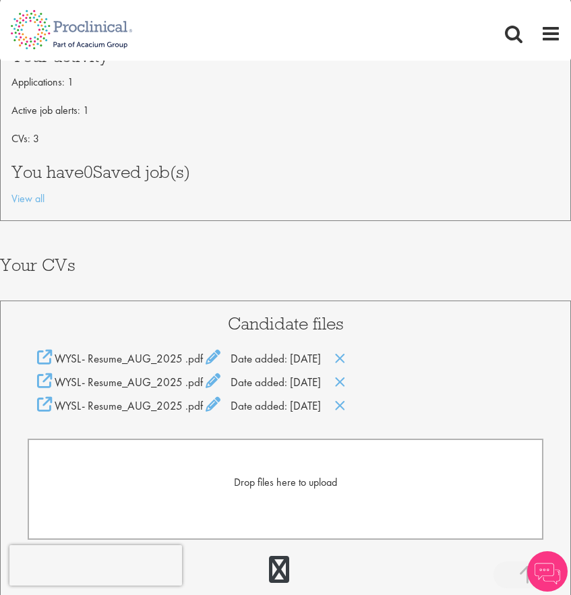
scroll to position [291, 0]
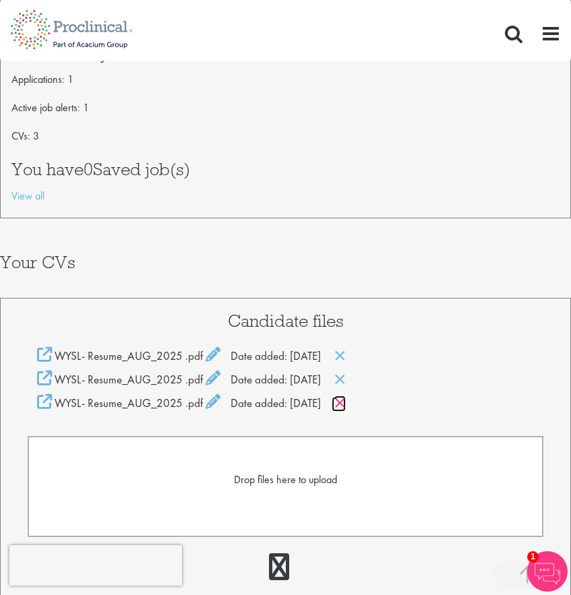
click at [346, 400] on icon at bounding box center [339, 403] width 11 height 15
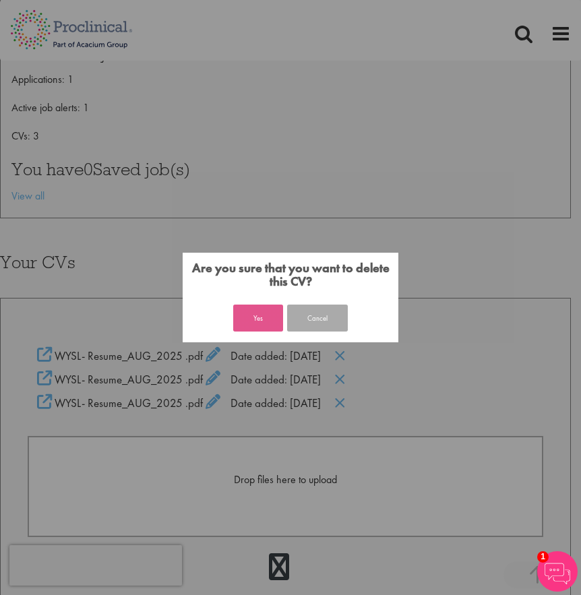
click at [263, 311] on button "Yes" at bounding box center [258, 318] width 50 height 27
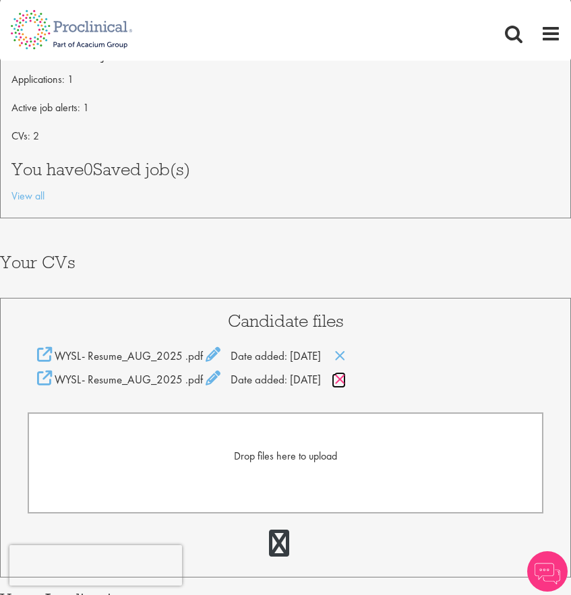
click at [346, 380] on icon at bounding box center [339, 379] width 11 height 15
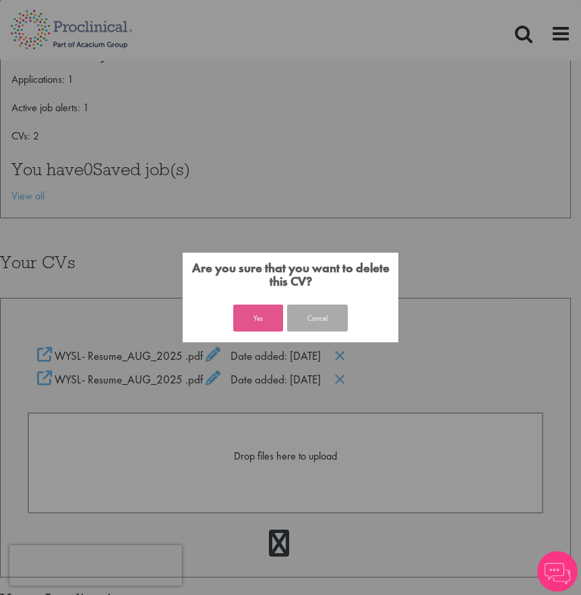
click at [238, 315] on button "Yes" at bounding box center [258, 318] width 50 height 27
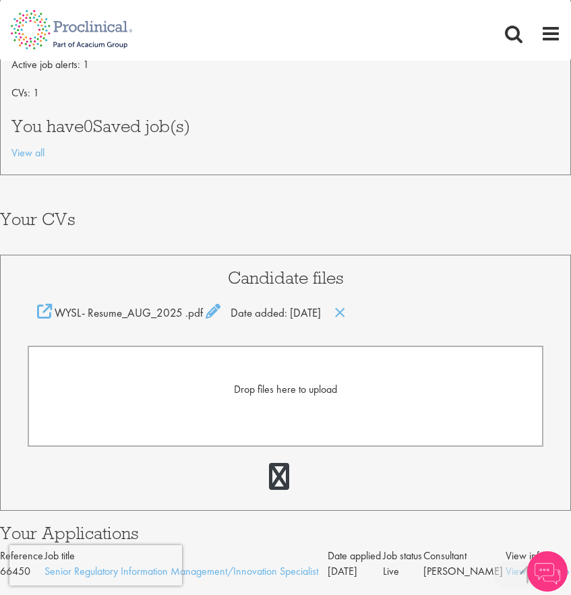
scroll to position [346, 0]
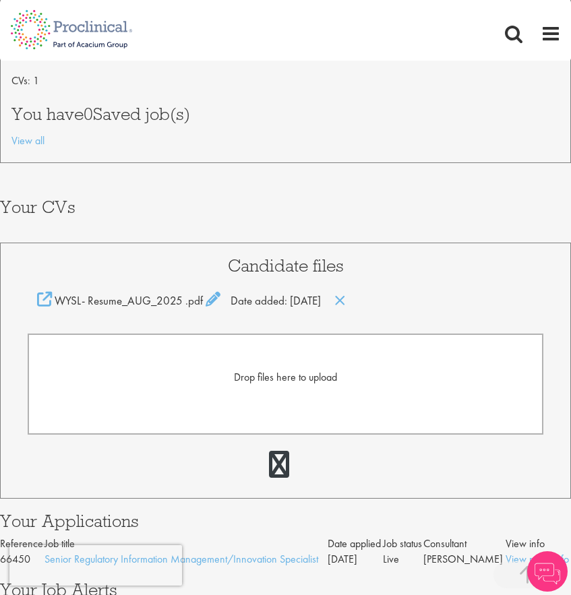
click at [286, 369] on form "Drop files here to upload" at bounding box center [285, 384] width 515 height 101
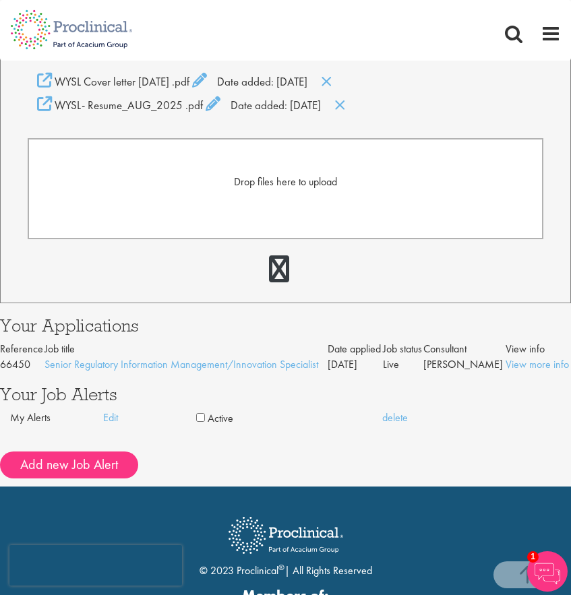
scroll to position [593, 0]
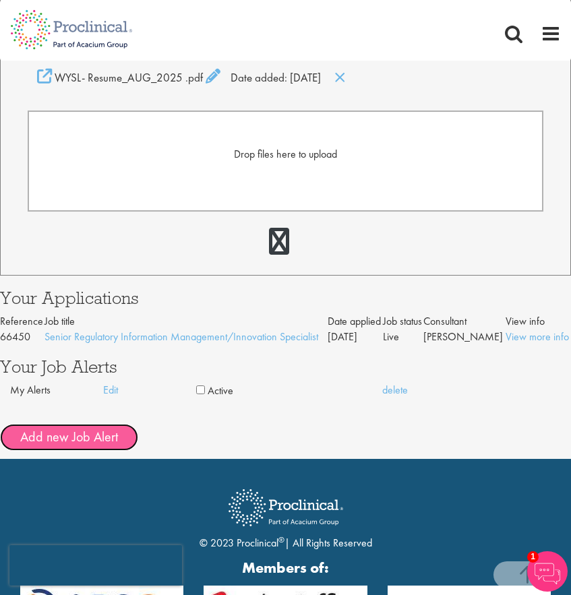
click at [123, 436] on button "Add new Job Alert" at bounding box center [69, 437] width 138 height 27
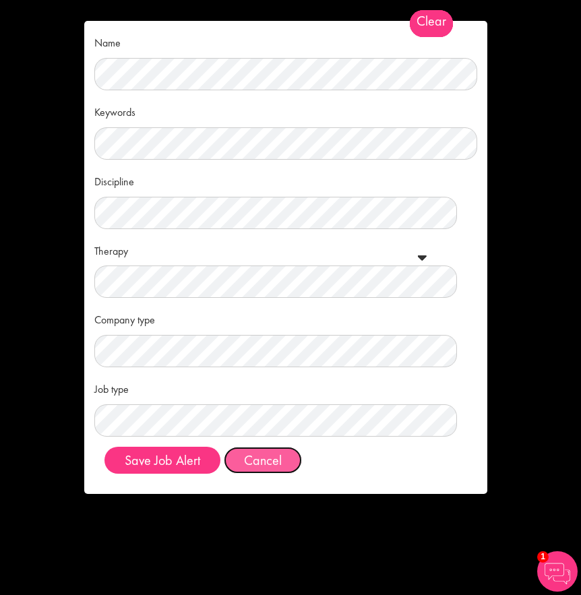
click at [268, 466] on button "Cancel" at bounding box center [263, 460] width 78 height 27
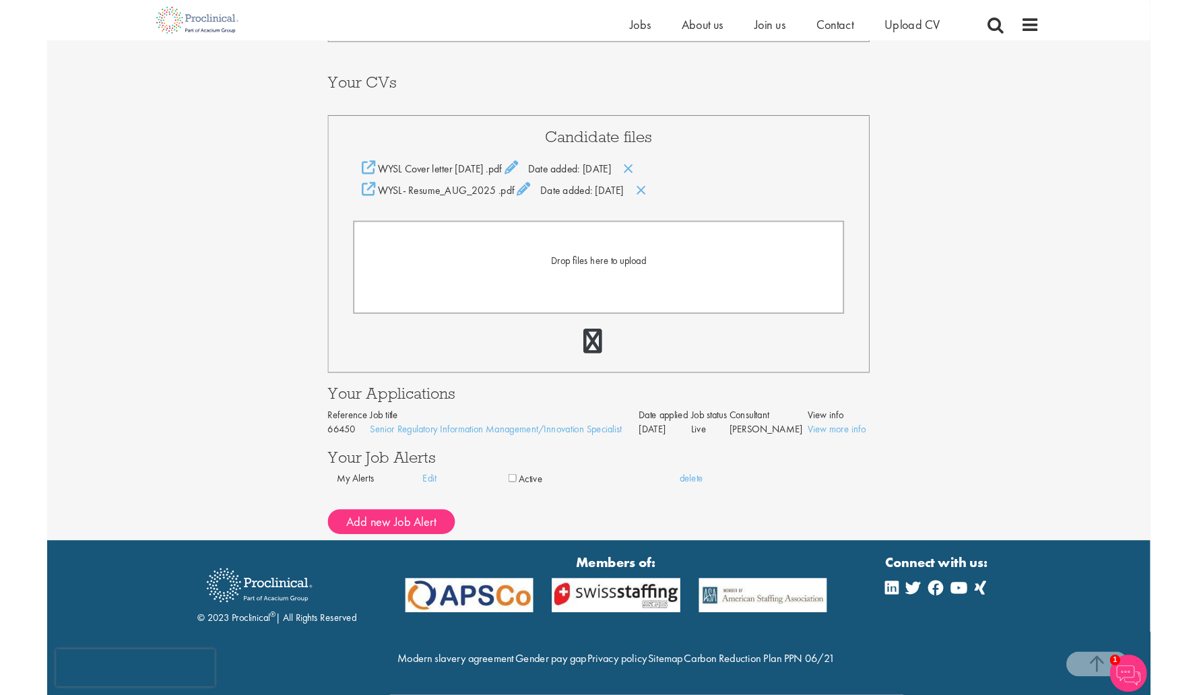
scroll to position [272, 0]
